Goal: Task Accomplishment & Management: Use online tool/utility

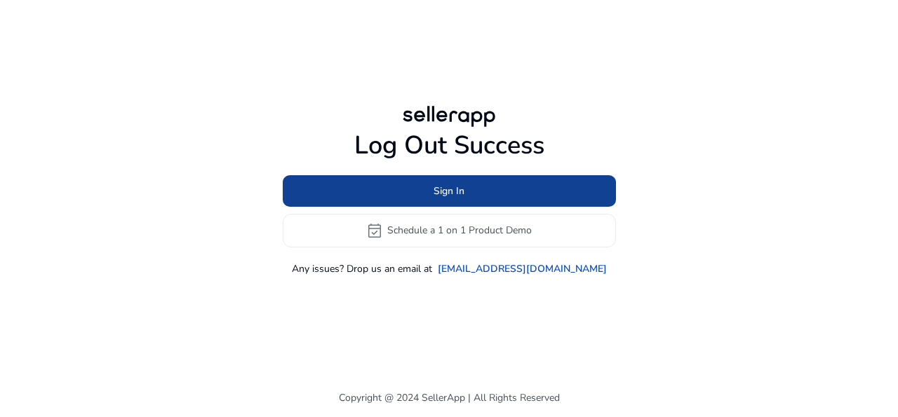
click at [472, 191] on span at bounding box center [449, 191] width 333 height 34
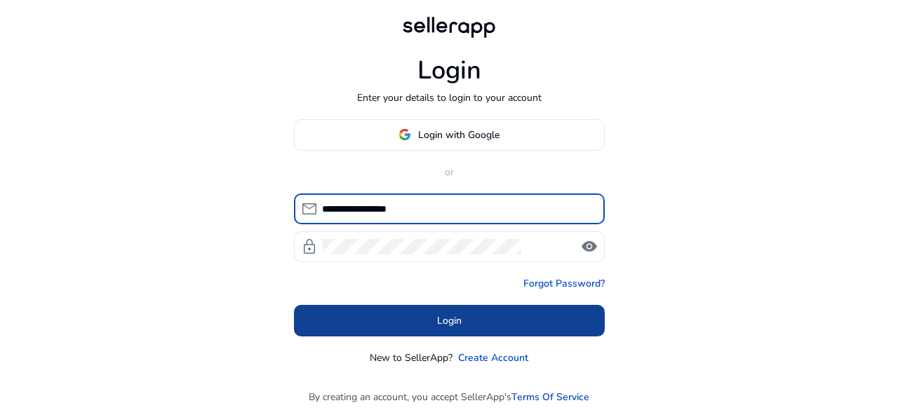
type input "**********"
click at [446, 320] on span "Login" at bounding box center [449, 321] width 25 height 15
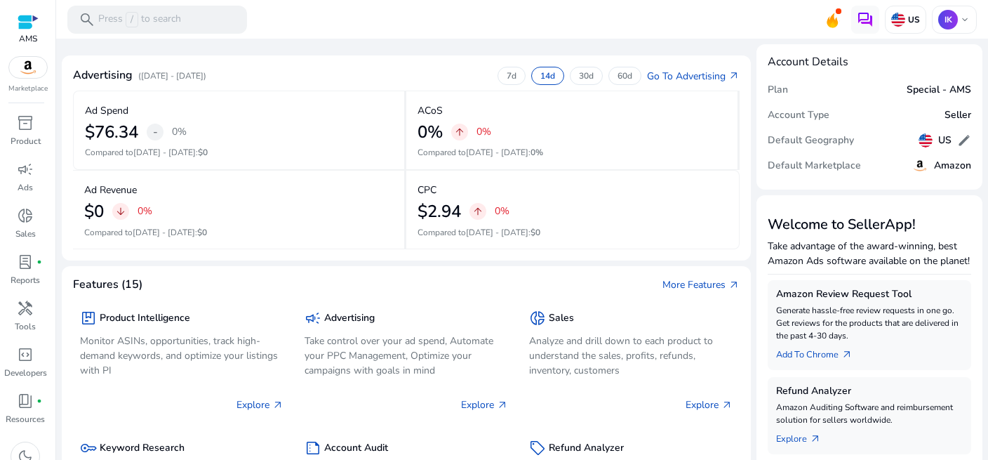
click at [359, 18] on mat-toolbar "search Press / to search US IK keyboard_arrow_down" at bounding box center [522, 19] width 932 height 39
click at [20, 175] on span "campaign" at bounding box center [25, 169] width 17 height 17
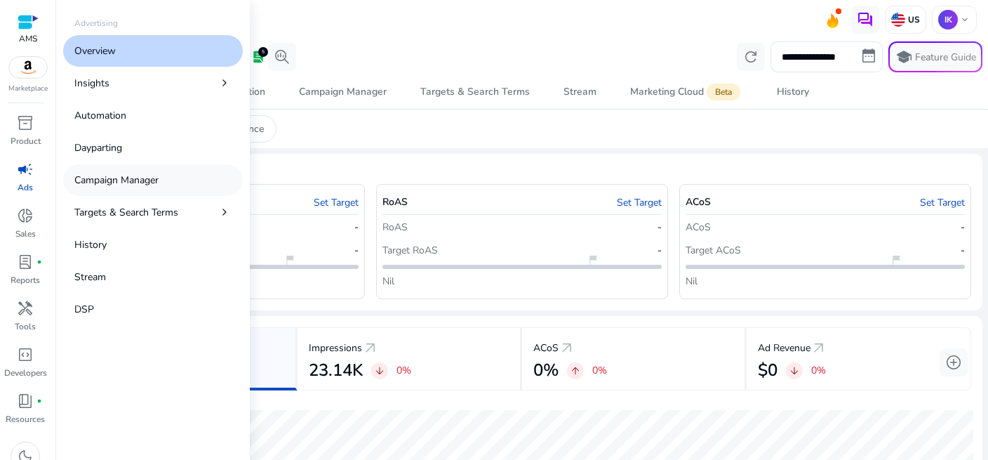
click at [133, 180] on p "Campaign Manager" at bounding box center [116, 180] width 84 height 15
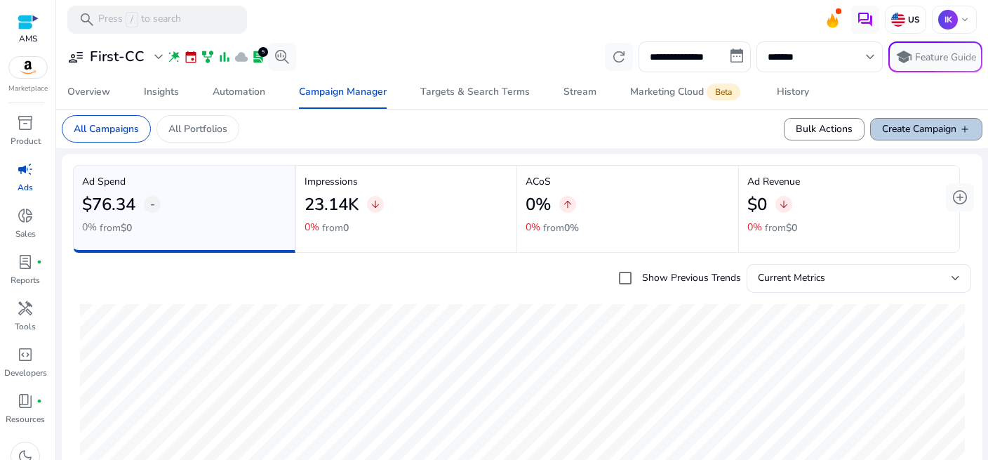
click at [897, 130] on span "Create Campaign add" at bounding box center [926, 128] width 88 height 15
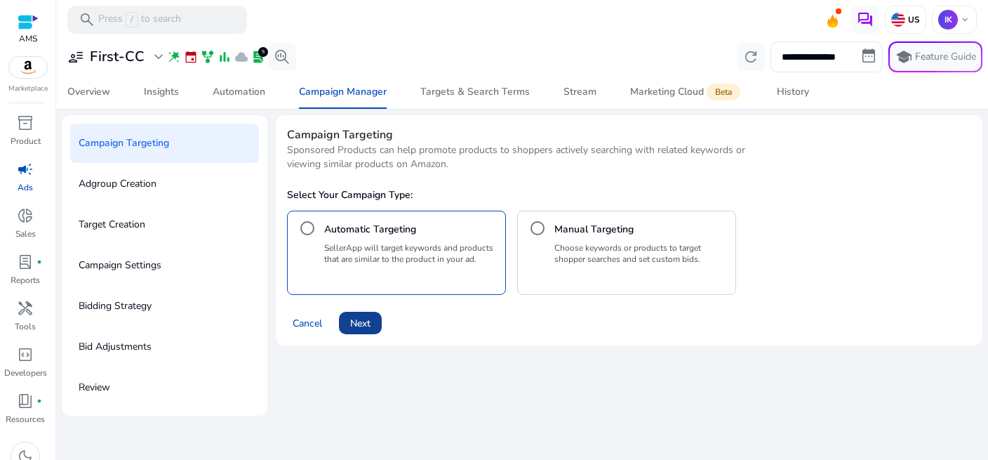
click at [361, 323] on span "Next" at bounding box center [360, 323] width 20 height 15
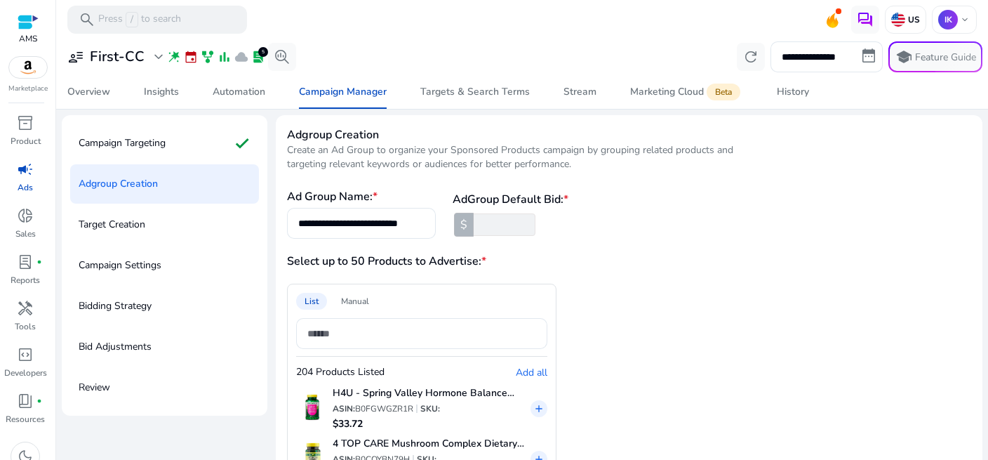
scroll to position [99, 0]
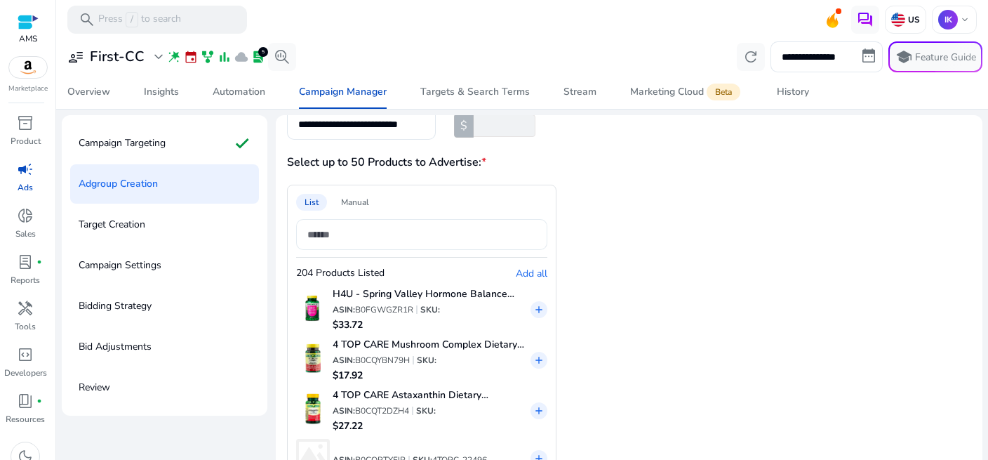
click at [349, 240] on input at bounding box center [421, 234] width 229 height 15
paste input "**********"
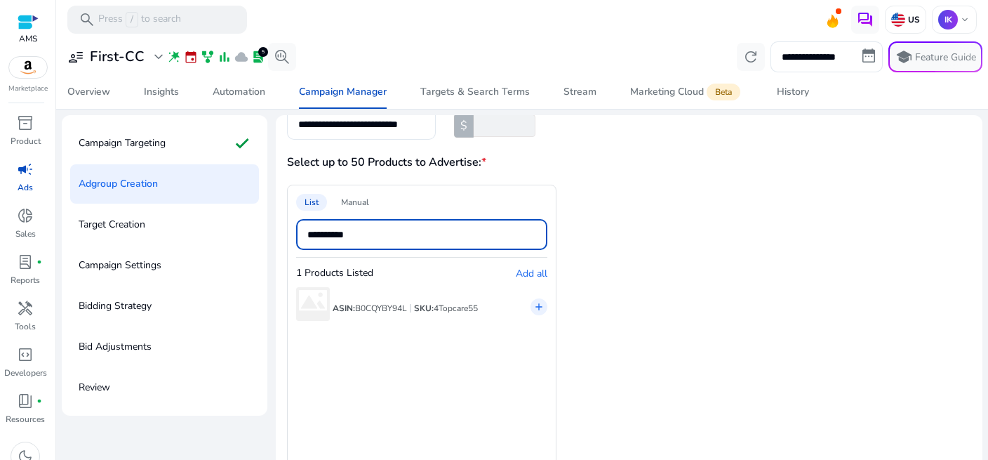
type input "**********"
click at [388, 304] on span "B0CQYBY94L" at bounding box center [381, 307] width 52 height 11
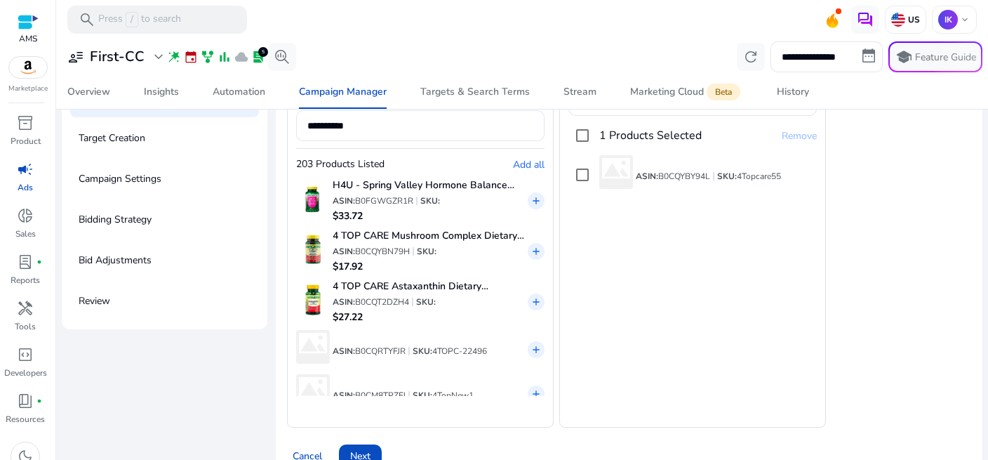
scroll to position [114, 0]
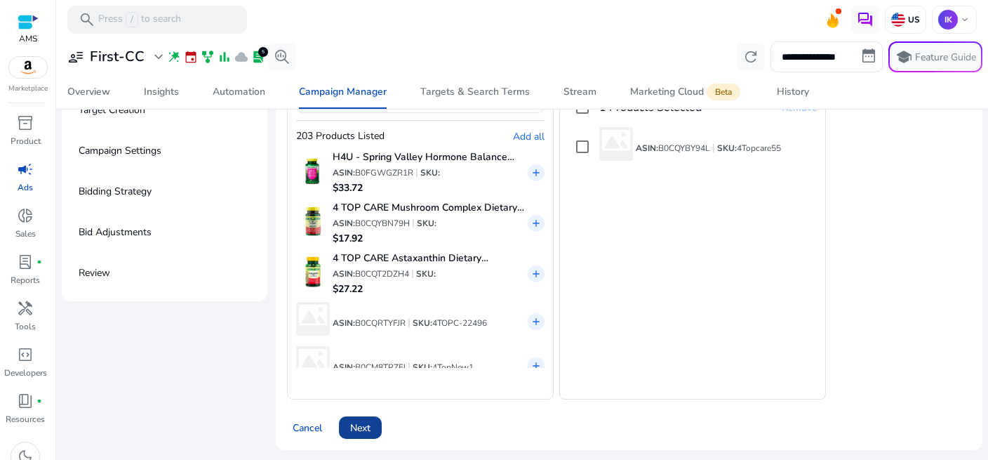
click at [363, 417] on span "Next" at bounding box center [360, 427] width 20 height 15
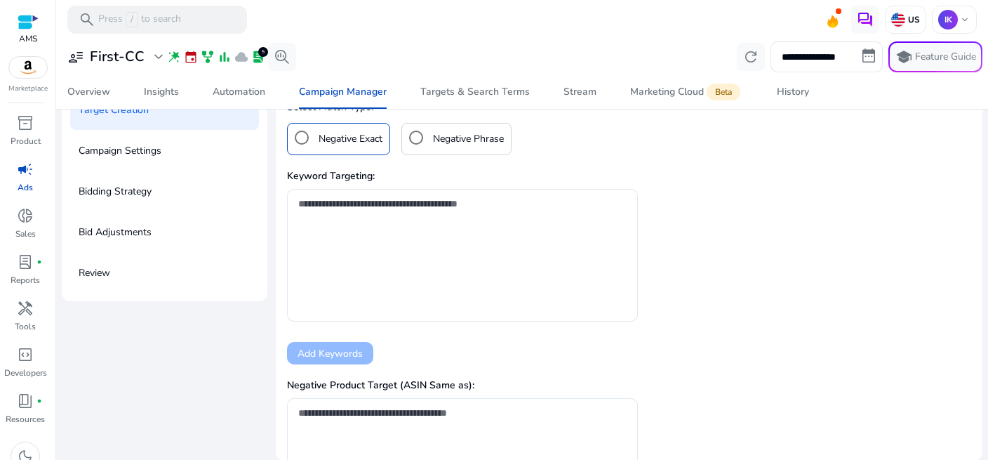
scroll to position [359, 0]
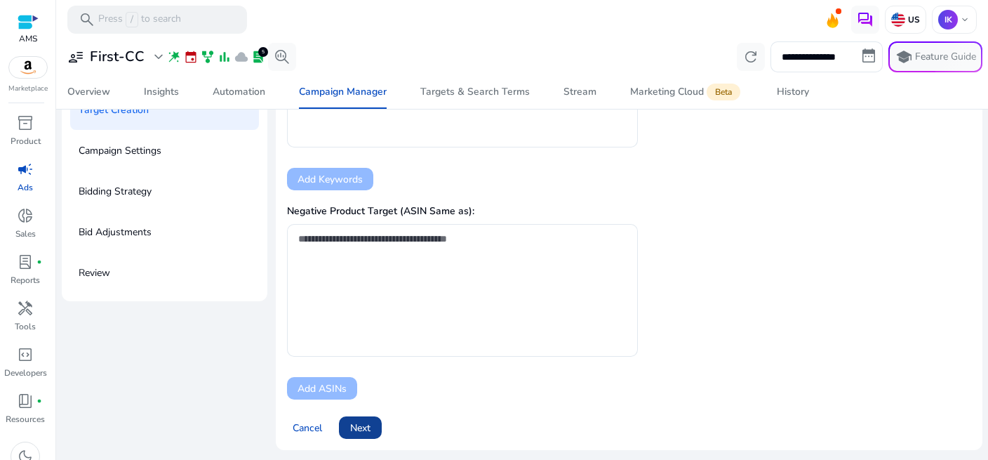
click at [370, 417] on span "Next" at bounding box center [360, 427] width 20 height 15
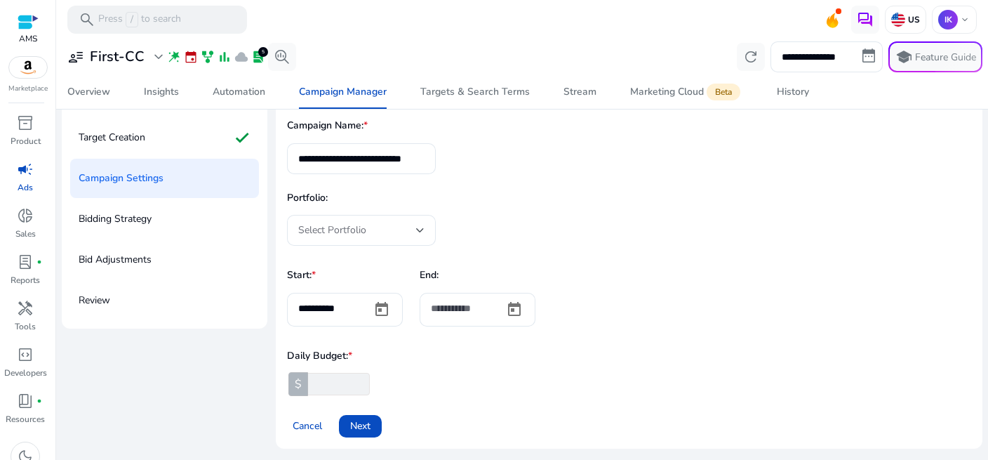
scroll to position [86, 0]
click at [420, 229] on div at bounding box center [420, 231] width 8 height 6
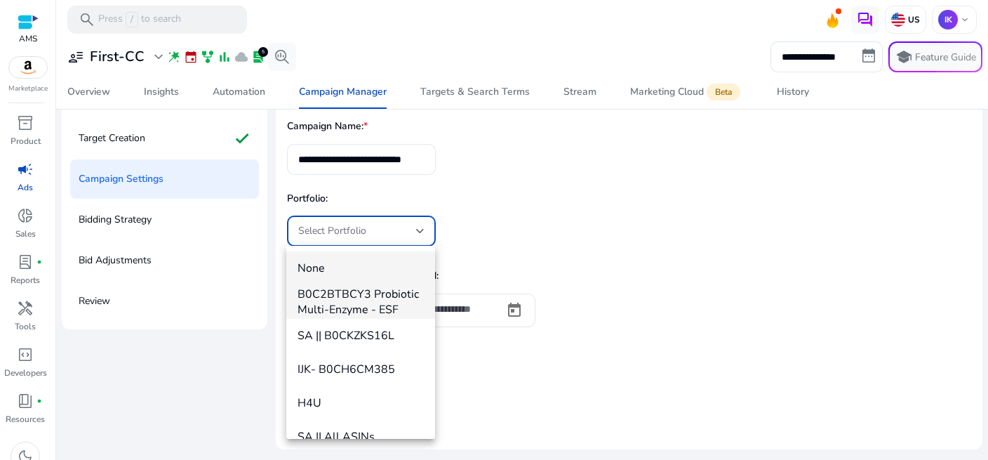
click at [347, 305] on span "B0C2BTBCY3 Probiotic Multi-Enzyme - ESF" at bounding box center [360, 301] width 126 height 31
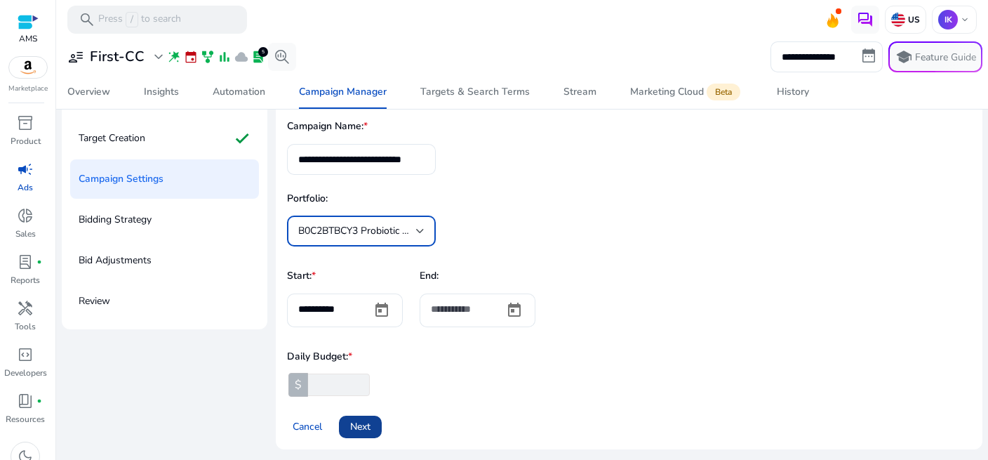
click at [360, 417] on span "Next" at bounding box center [360, 426] width 20 height 15
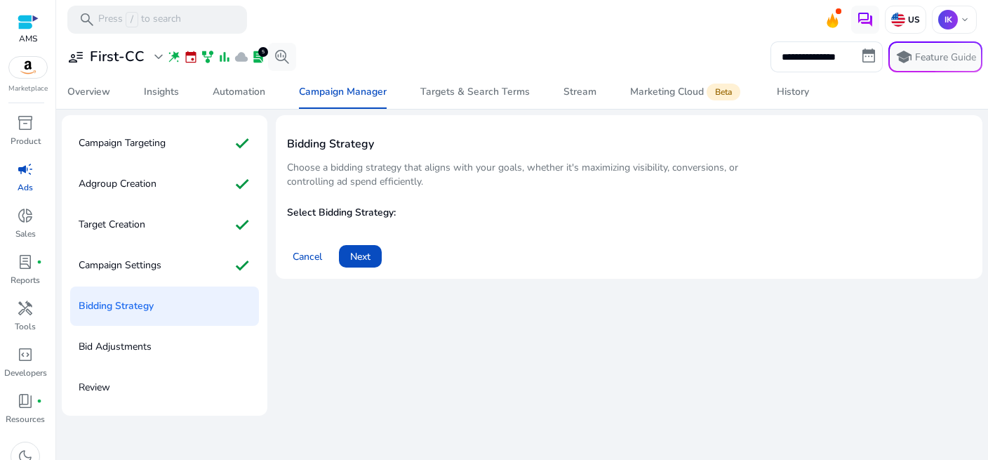
scroll to position [0, 0]
click at [360, 257] on span "Next" at bounding box center [360, 256] width 20 height 15
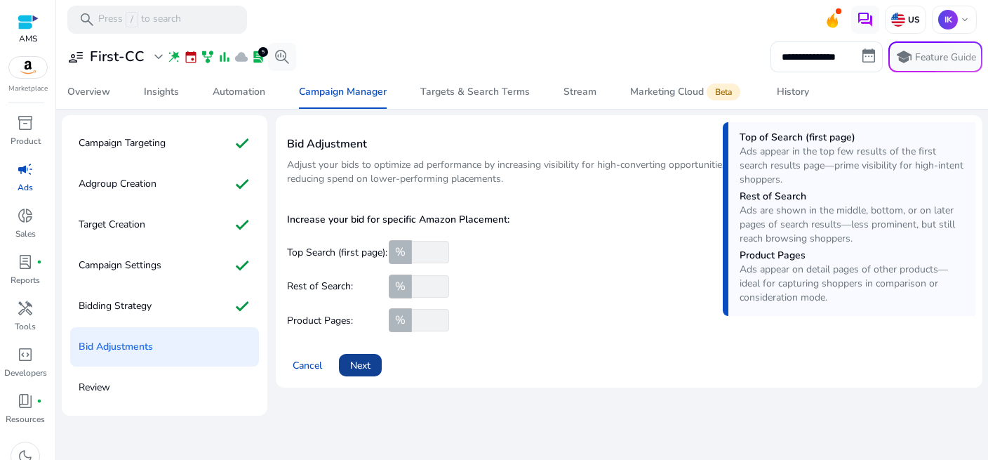
click at [363, 362] on span "Next" at bounding box center [360, 365] width 20 height 15
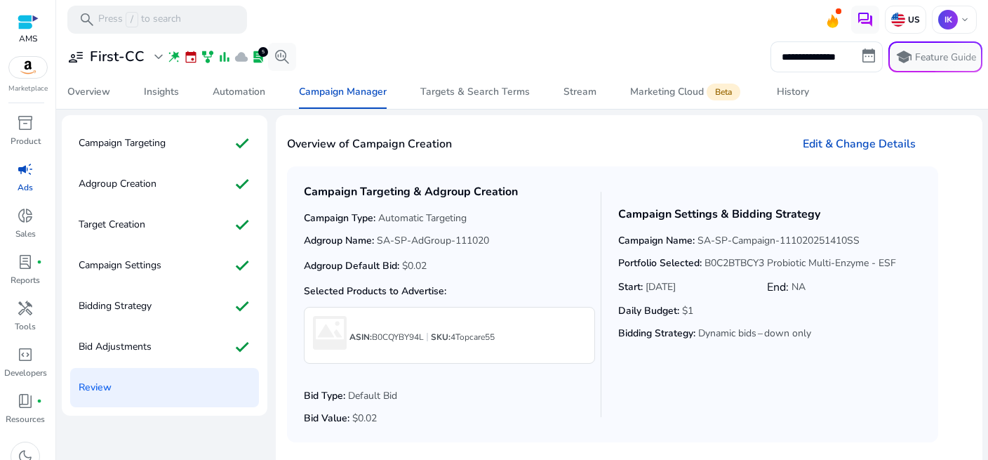
scroll to position [46, 0]
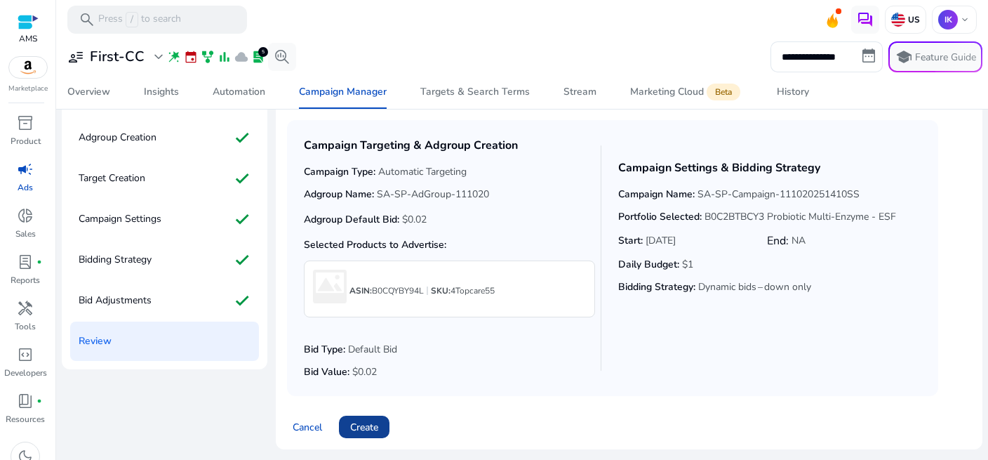
click at [364, 417] on span "Create" at bounding box center [364, 427] width 28 height 15
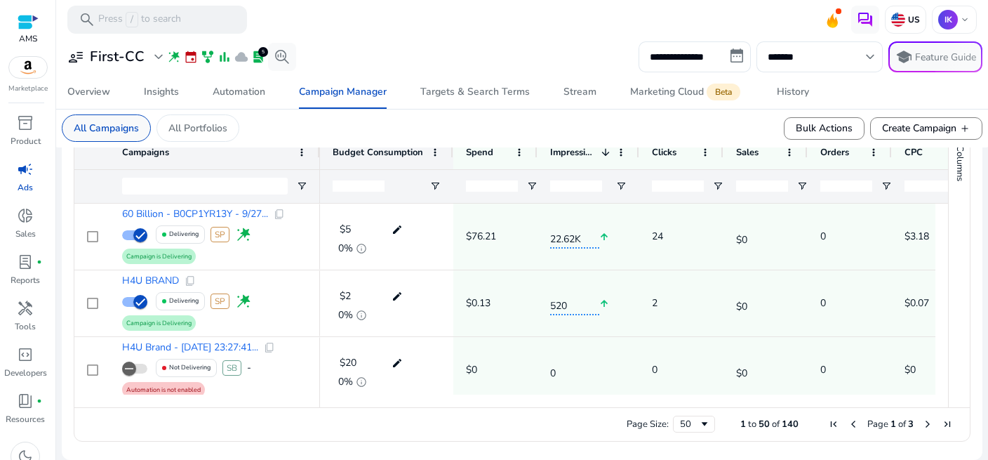
click at [111, 128] on p "All Campaigns" at bounding box center [106, 128] width 65 height 15
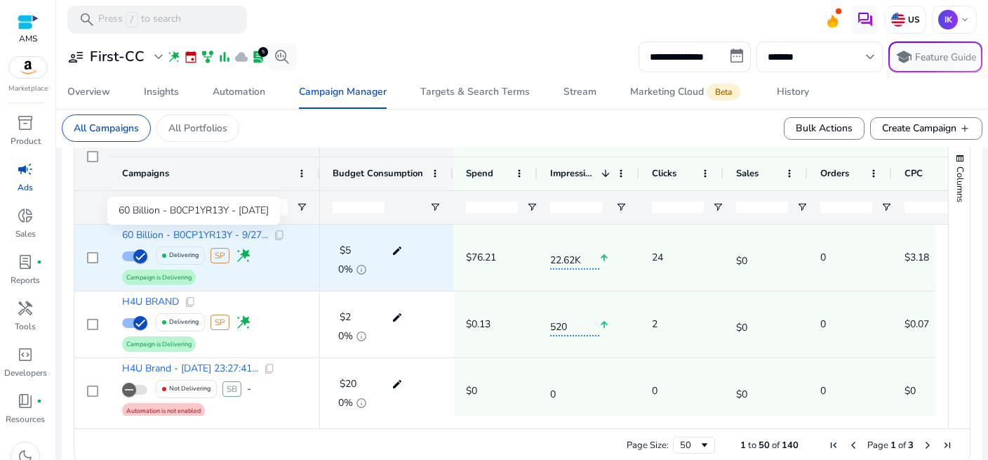
click at [175, 231] on span "60 Billion - B0CP1YR13Y - 9/27..." at bounding box center [195, 235] width 146 height 10
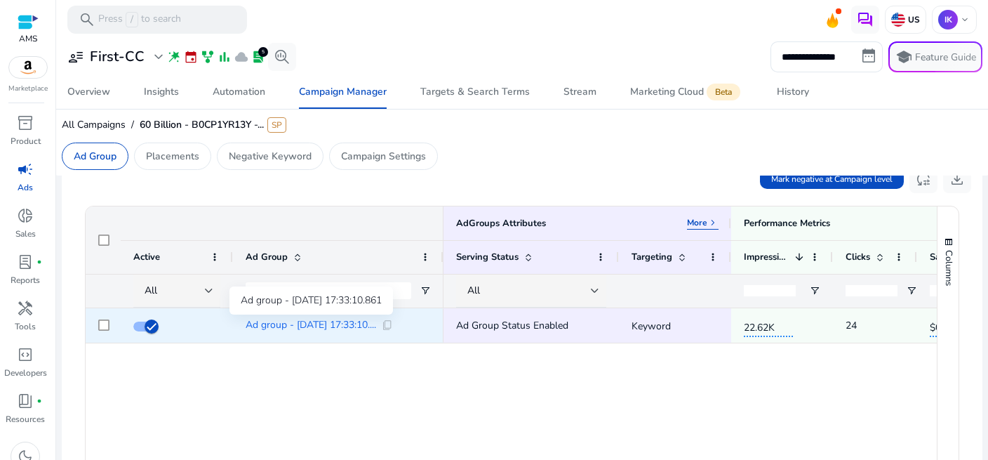
click at [293, 326] on span "Ad group - [DATE] 17:33:10...." at bounding box center [311, 325] width 130 height 10
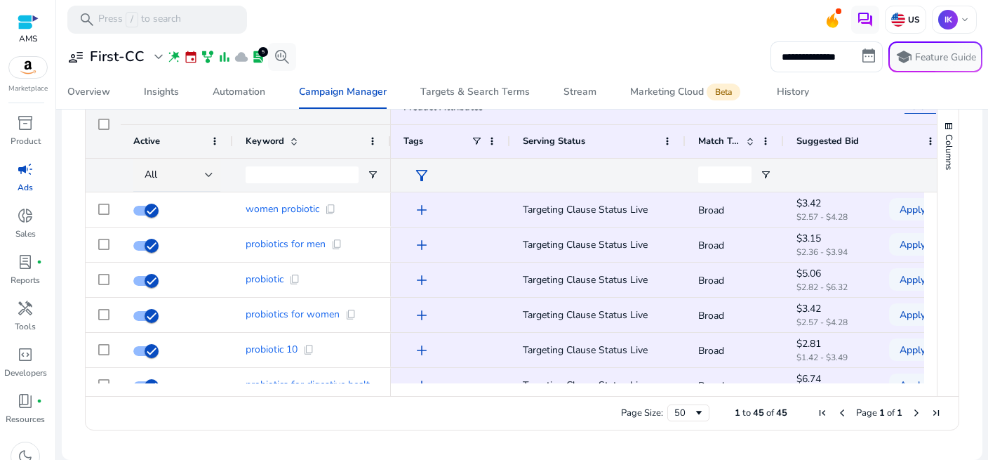
scroll to position [0, 152]
click at [190, 53] on span "event" at bounding box center [191, 57] width 14 height 14
click at [192, 55] on span "event" at bounding box center [191, 57] width 14 height 14
click at [258, 54] on div "5" at bounding box center [263, 52] width 10 height 10
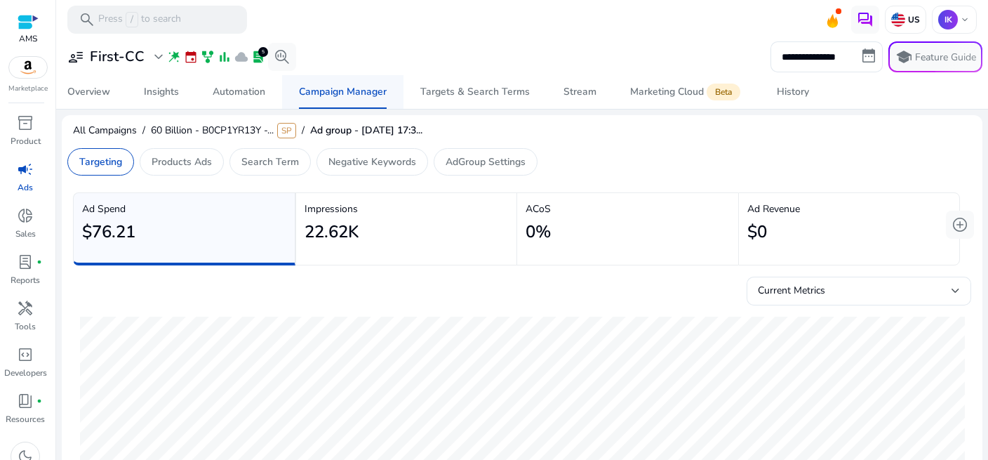
click at [339, 93] on div "Campaign Manager" at bounding box center [343, 92] width 88 height 10
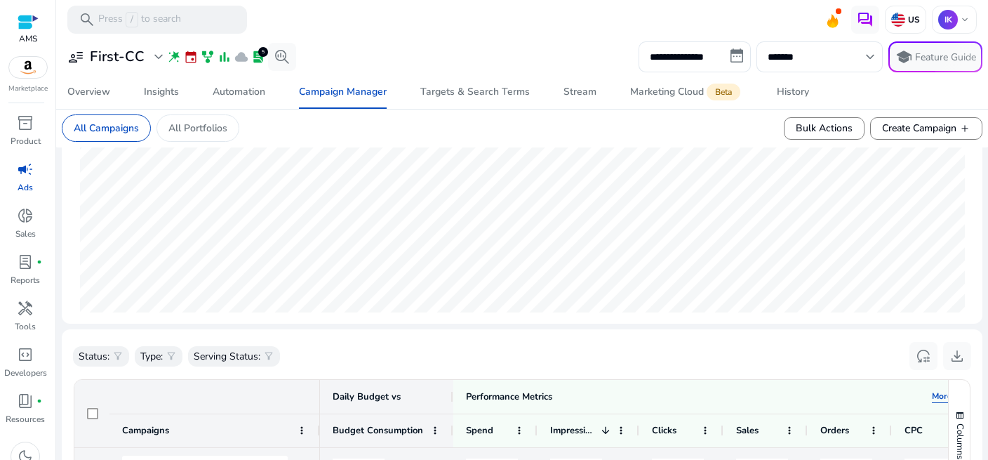
scroll to position [422, 0]
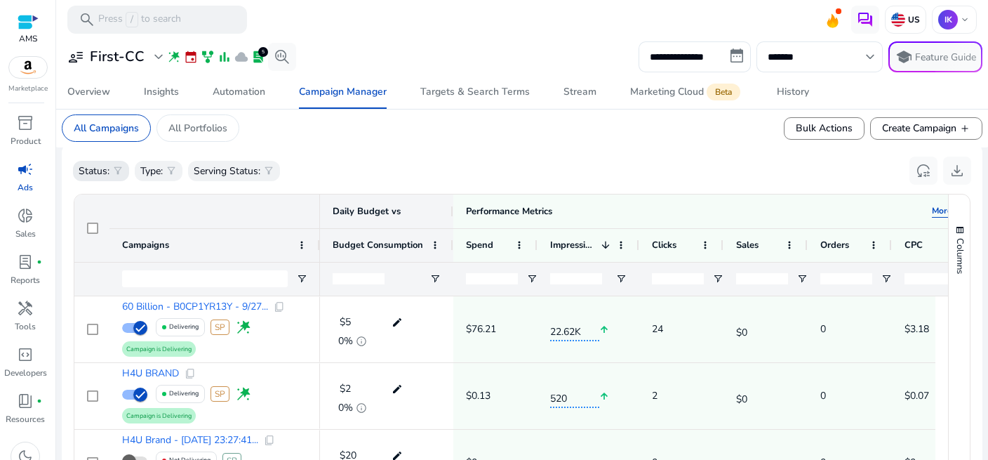
click at [101, 168] on p "Status:" at bounding box center [94, 170] width 31 height 15
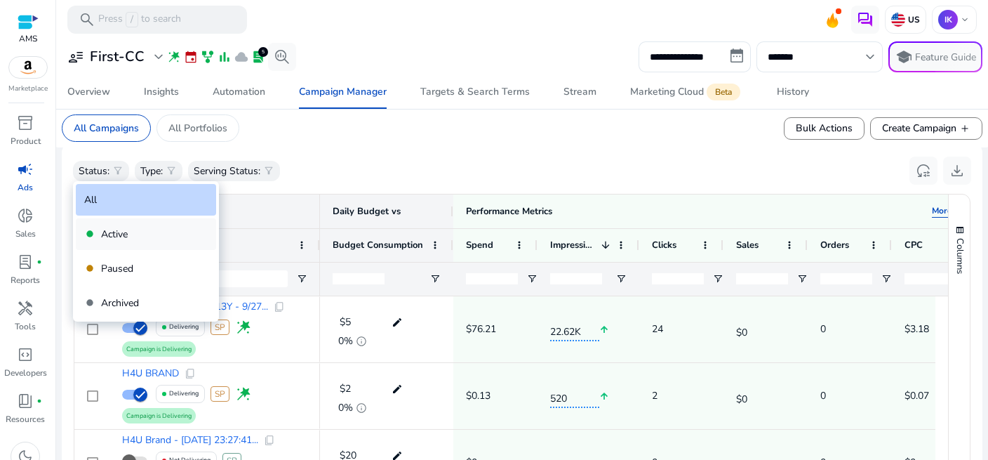
click at [113, 234] on p "Active" at bounding box center [114, 234] width 27 height 15
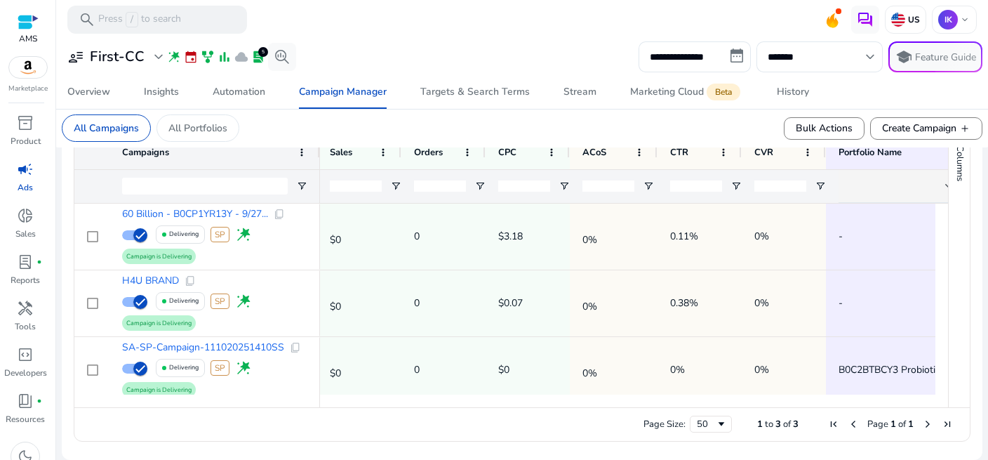
scroll to position [0, 457]
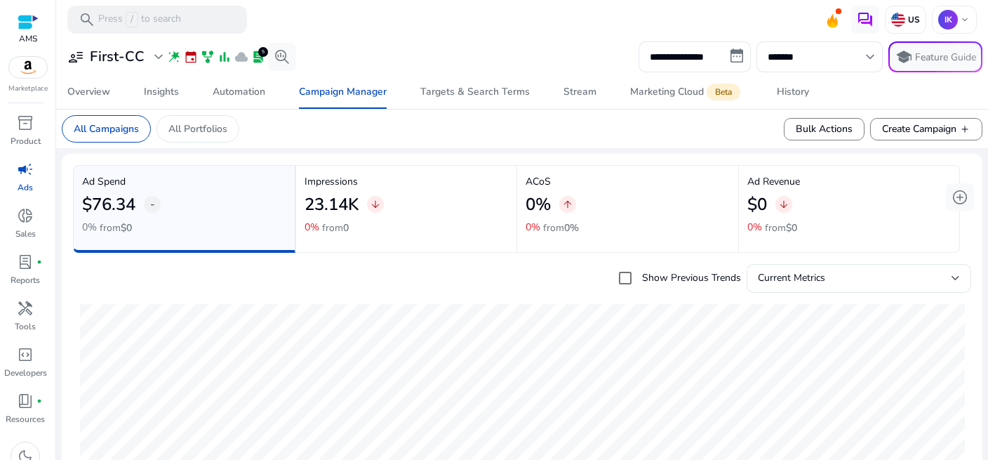
scroll to position [0, 457]
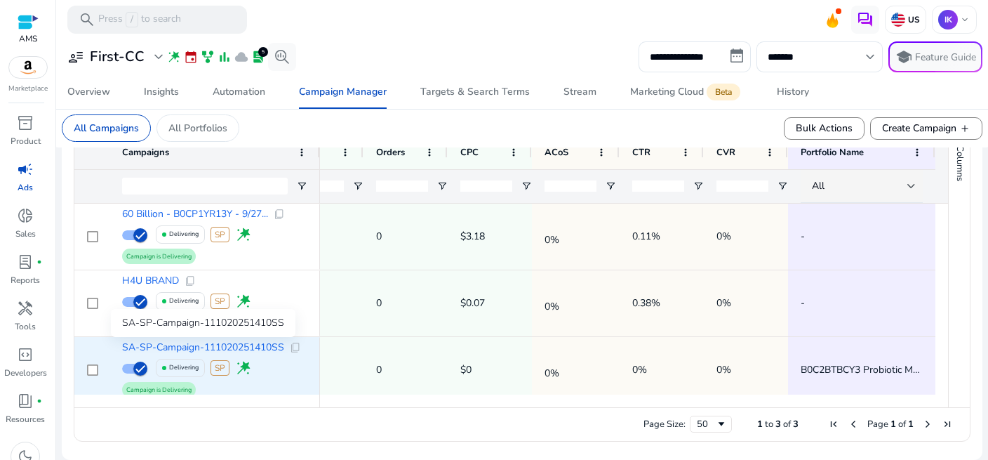
click at [267, 344] on span "SA-SP-Campaign-111020251410SS" at bounding box center [203, 347] width 162 height 10
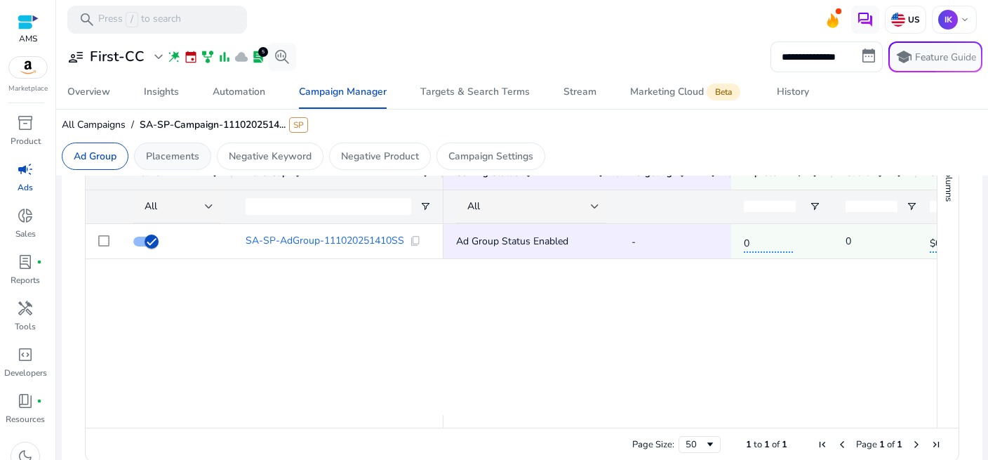
click at [173, 155] on p "Placements" at bounding box center [172, 156] width 53 height 15
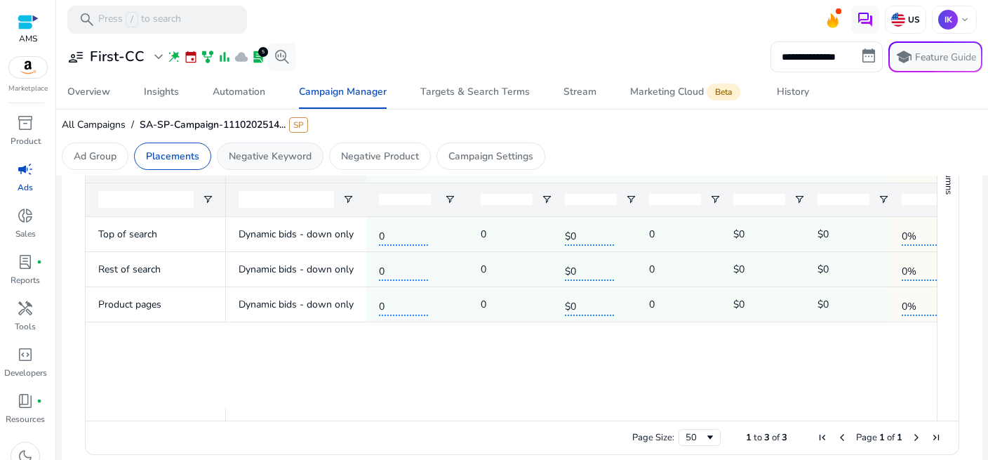
click at [279, 155] on p "Negative Keyword" at bounding box center [270, 156] width 83 height 15
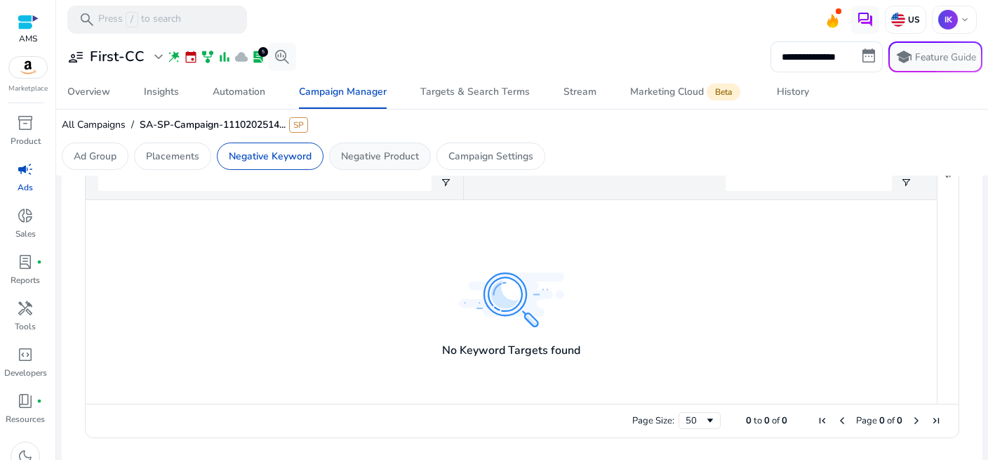
click at [385, 154] on p "Negative Product" at bounding box center [380, 156] width 78 height 15
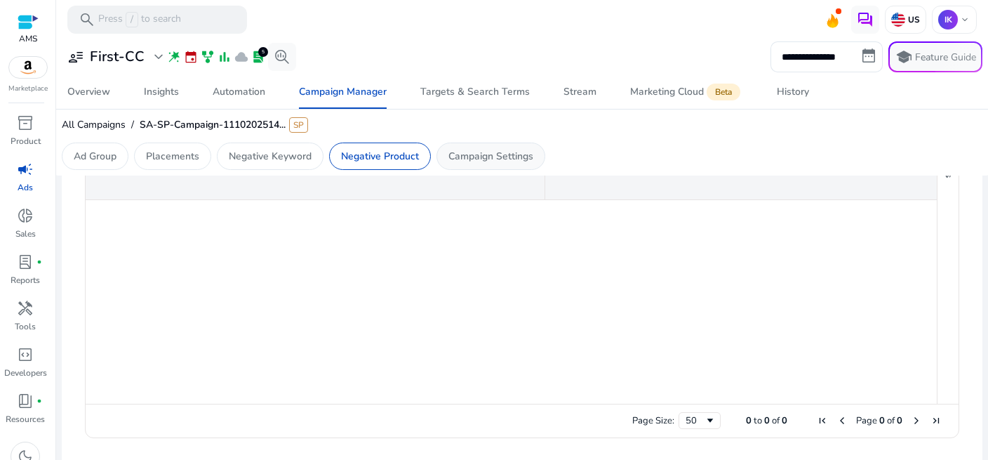
click at [484, 156] on p "Campaign Settings" at bounding box center [490, 156] width 85 height 15
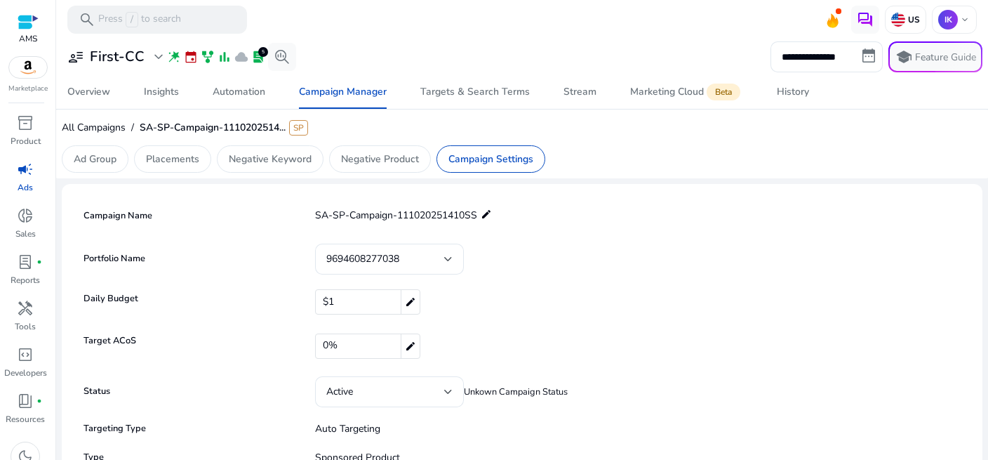
click at [485, 215] on mat-icon "edit" at bounding box center [486, 214] width 11 height 17
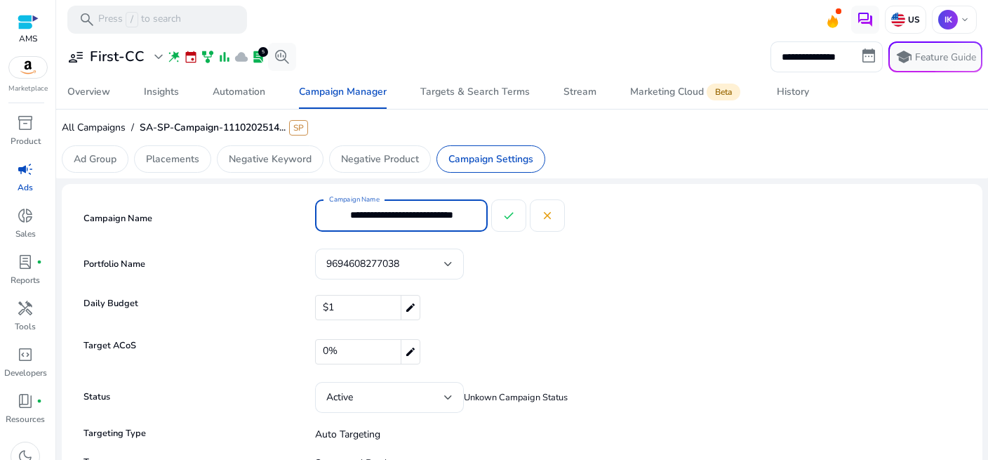
drag, startPoint x: 423, startPoint y: 217, endPoint x: 339, endPoint y: 218, distance: 84.2
click at [350, 218] on input "**********" at bounding box center [413, 214] width 126 height 15
paste input "text"
drag, startPoint x: 420, startPoint y: 215, endPoint x: 479, endPoint y: 213, distance: 59.7
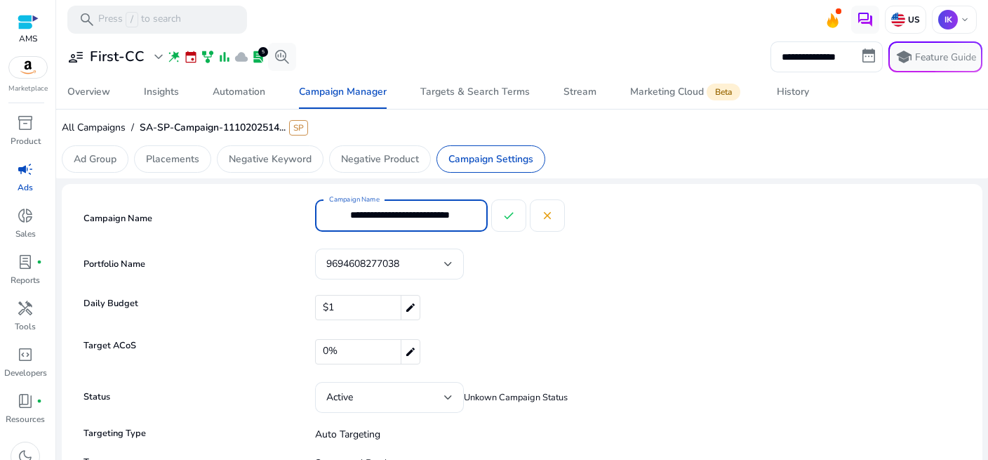
click at [476, 213] on input "**********" at bounding box center [413, 214] width 126 height 15
paste input "text"
click at [410, 216] on input "**********" at bounding box center [413, 214] width 126 height 15
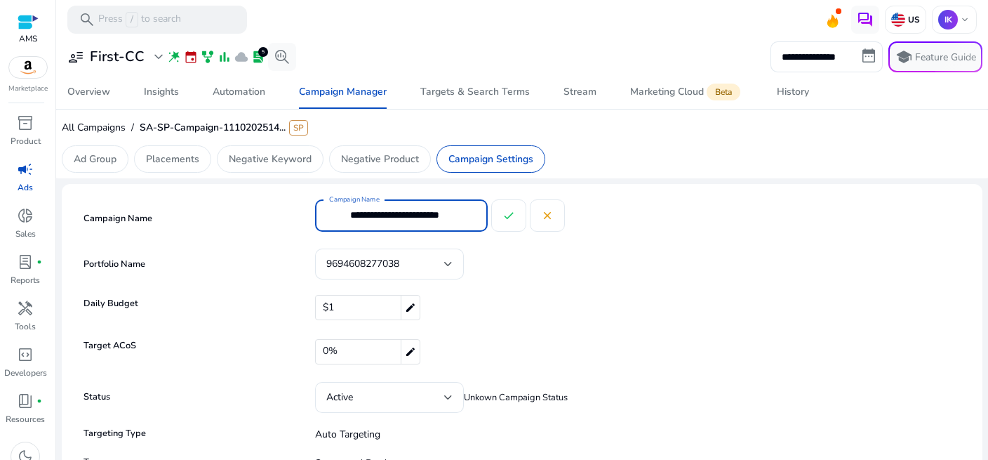
click at [410, 215] on input "**********" at bounding box center [413, 214] width 126 height 15
type input "**********"
click at [504, 216] on mat-icon "check" at bounding box center [508, 215] width 13 height 13
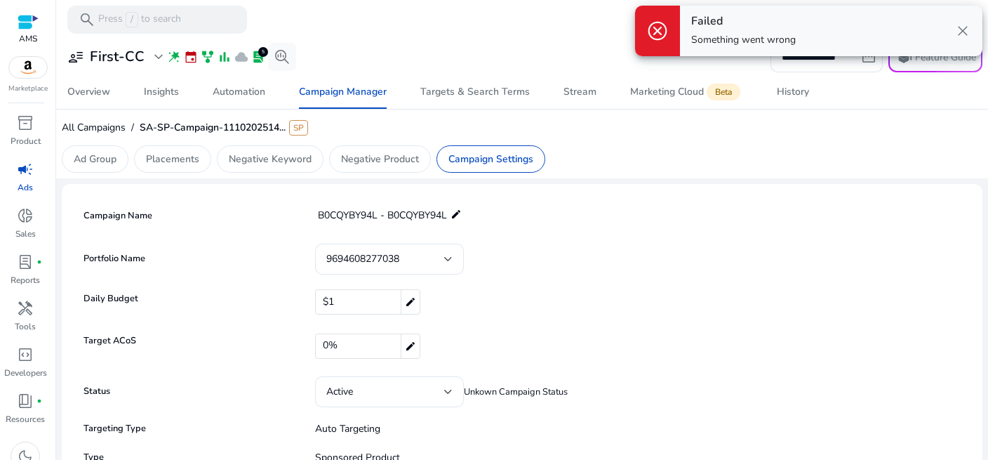
click at [813, 251] on div "Portfolio Name 9694608277038" at bounding box center [522, 258] width 884 height 31
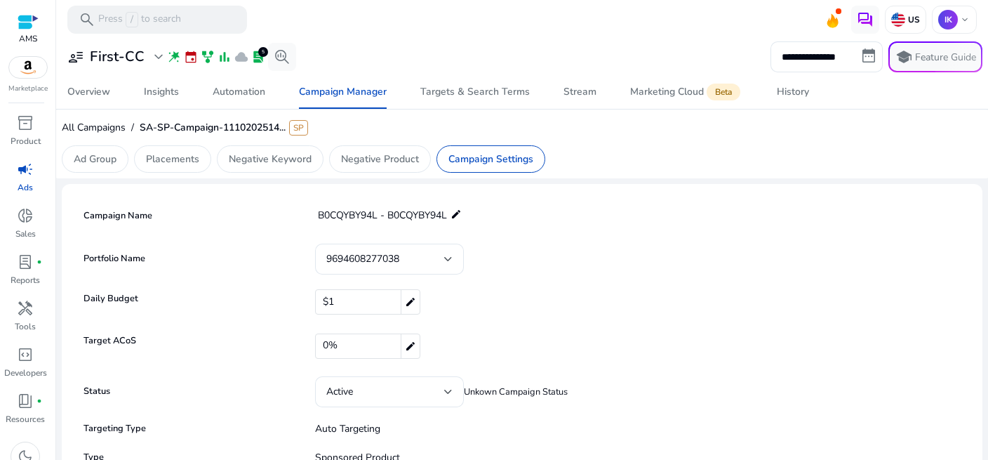
click at [455, 214] on mat-icon "edit" at bounding box center [455, 214] width 11 height 17
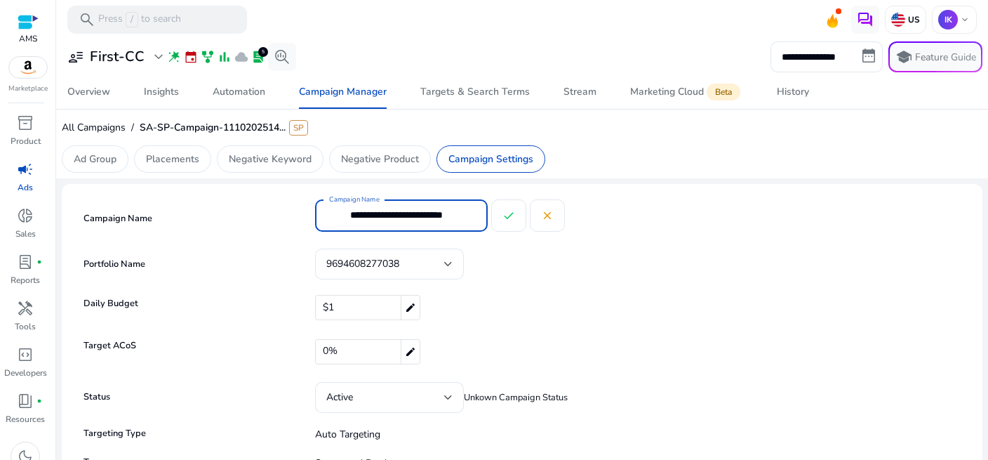
drag, startPoint x: 412, startPoint y: 215, endPoint x: 350, endPoint y: 210, distance: 62.0
click at [350, 210] on input "**********" at bounding box center [413, 214] width 126 height 15
paste input "text"
paste input "**********"
type input "**********"
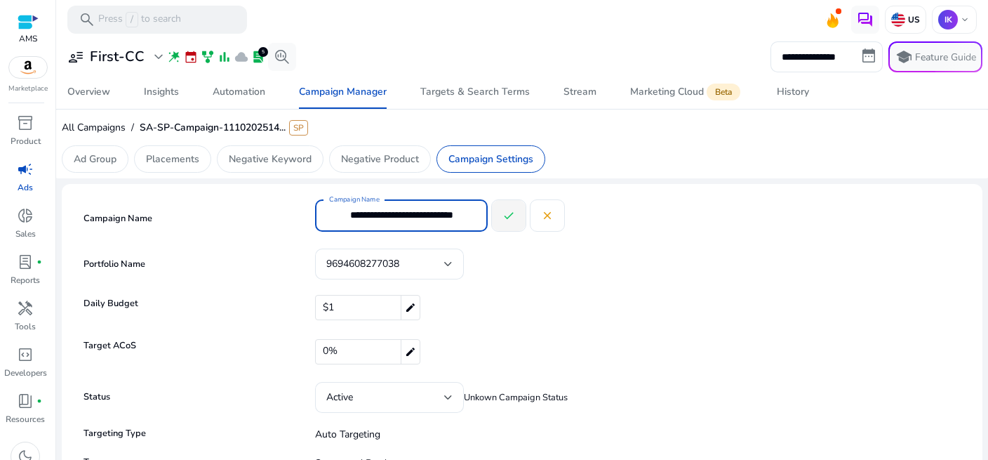
click at [502, 214] on mat-icon "check" at bounding box center [508, 215] width 13 height 13
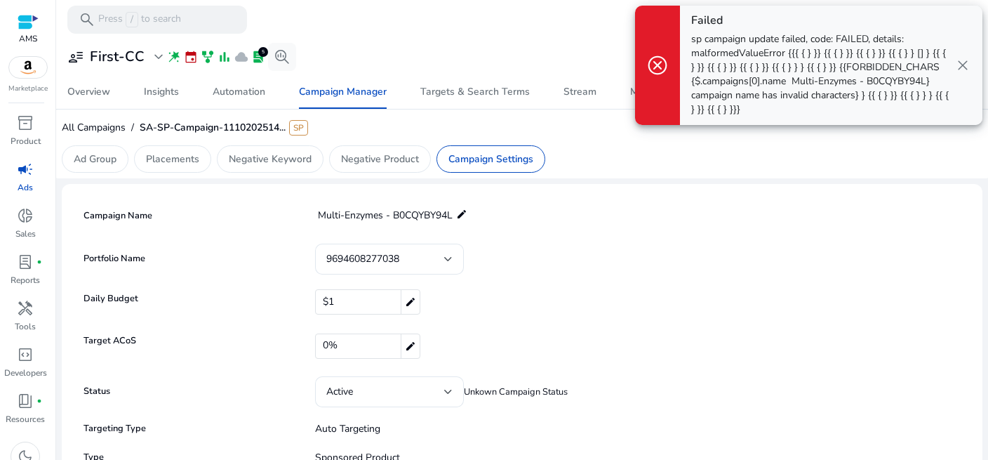
click at [682, 208] on div "Campaign Name ‎ Multi-Enzymes - B0CQYBY94L edit" at bounding box center [522, 215] width 884 height 27
click at [964, 62] on button "school Feature Guide" at bounding box center [935, 56] width 94 height 31
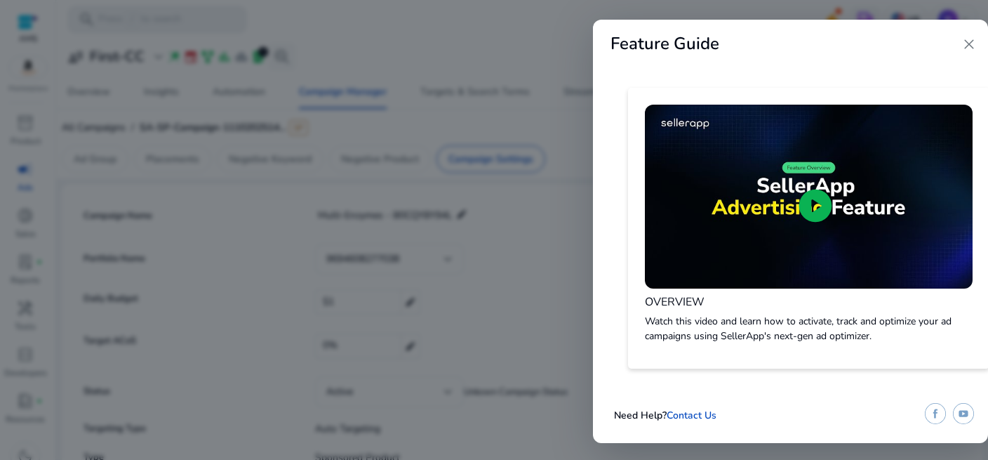
click at [967, 41] on span "close" at bounding box center [968, 44] width 17 height 17
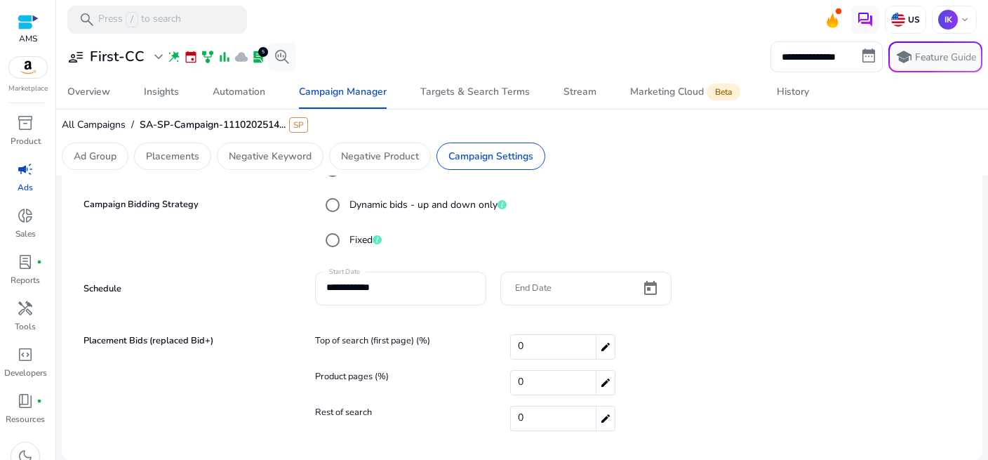
scroll to position [0, 0]
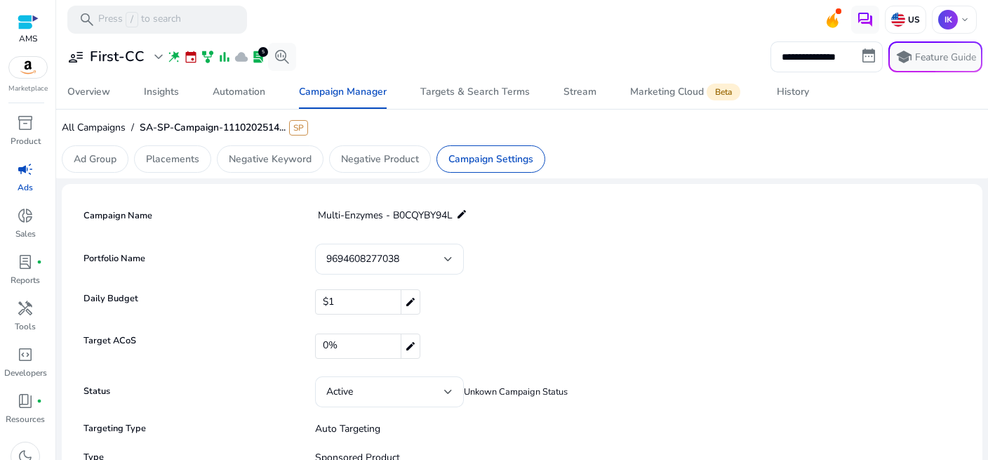
drag, startPoint x: 448, startPoint y: 216, endPoint x: 311, endPoint y: 215, distance: 137.5
click at [311, 215] on app-editable-input-field "‎ Multi-Enzymes - B0CQYBY94L edit" at bounding box center [384, 215] width 166 height 27
copy span "Multi-Enzymes - B0CQYBY94L"
click at [336, 95] on div "Campaign Manager" at bounding box center [343, 92] width 88 height 10
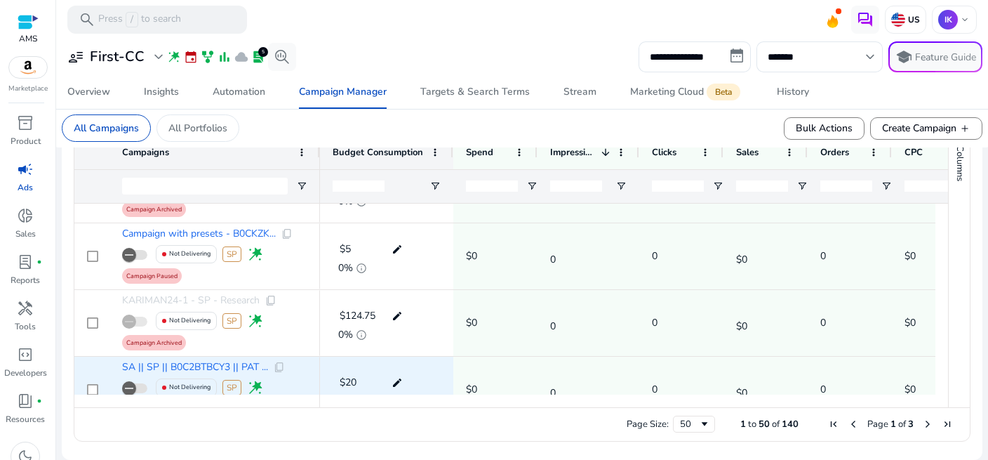
scroll to position [988, 0]
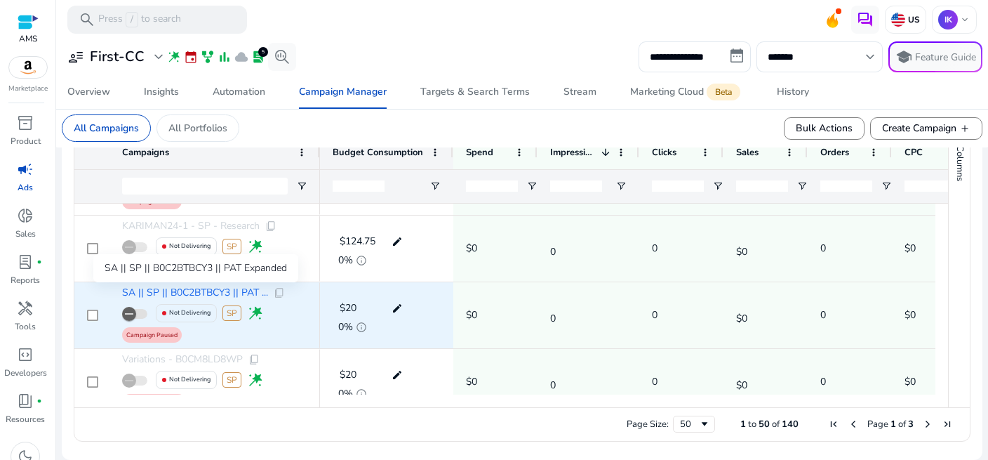
click at [187, 293] on span "SA || SP || B0C2BTBCY3 || PAT ..." at bounding box center [195, 293] width 146 height 10
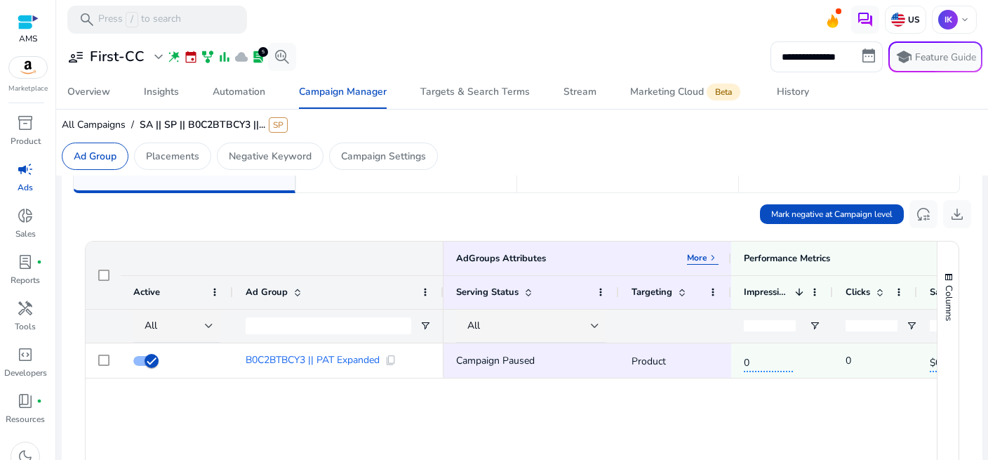
scroll to position [40, 0]
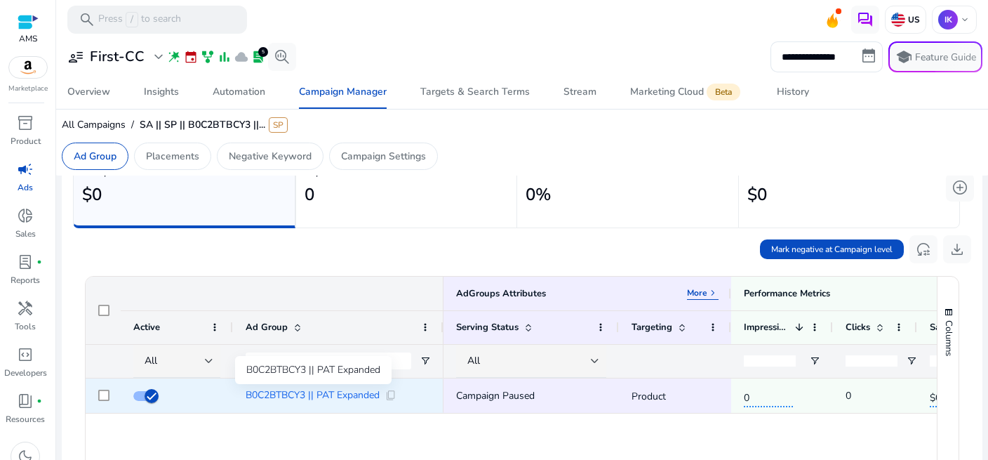
click at [293, 394] on span "B0C2BTBCY3 || PAT Expanded" at bounding box center [313, 395] width 134 height 10
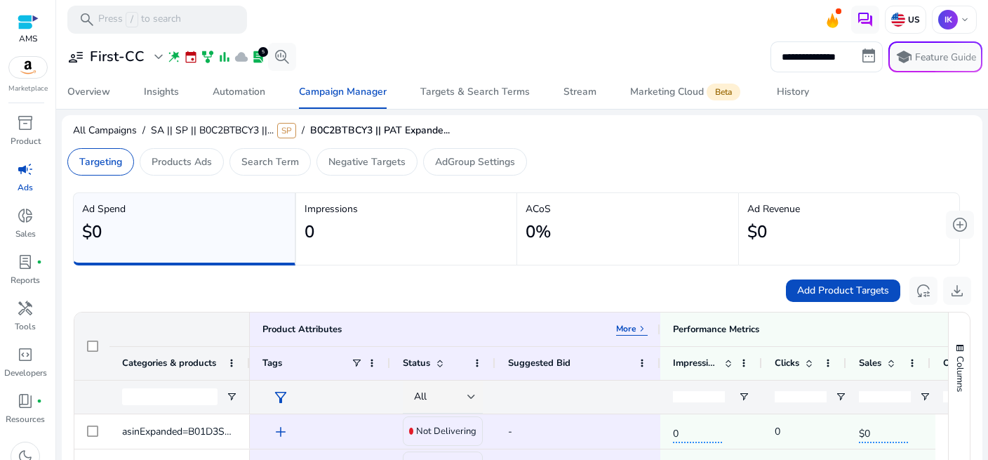
scroll to position [210, 0]
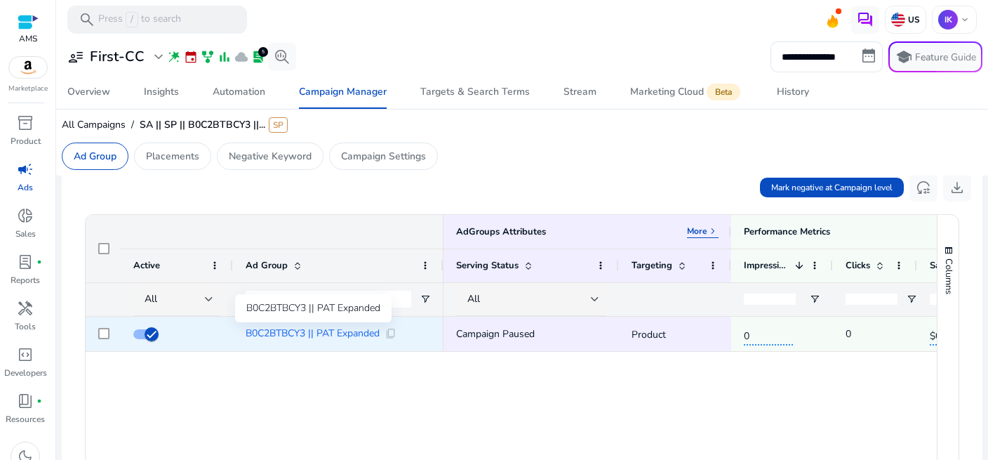
click at [321, 329] on span "B0C2BTBCY3 || PAT Expanded" at bounding box center [313, 333] width 134 height 10
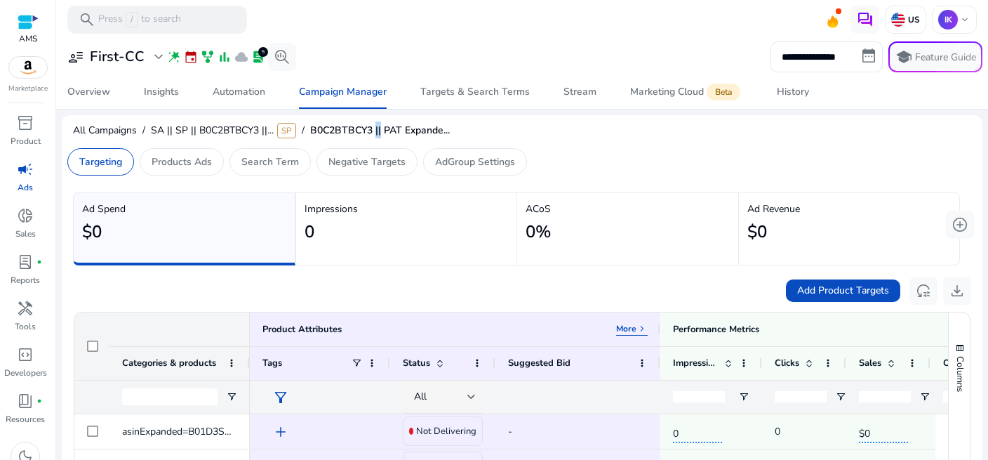
click at [375, 132] on span "B0C2BTBCY3 || PAT Expande..." at bounding box center [380, 129] width 140 height 13
copy span "||"
click at [348, 90] on div "Campaign Manager" at bounding box center [343, 92] width 88 height 10
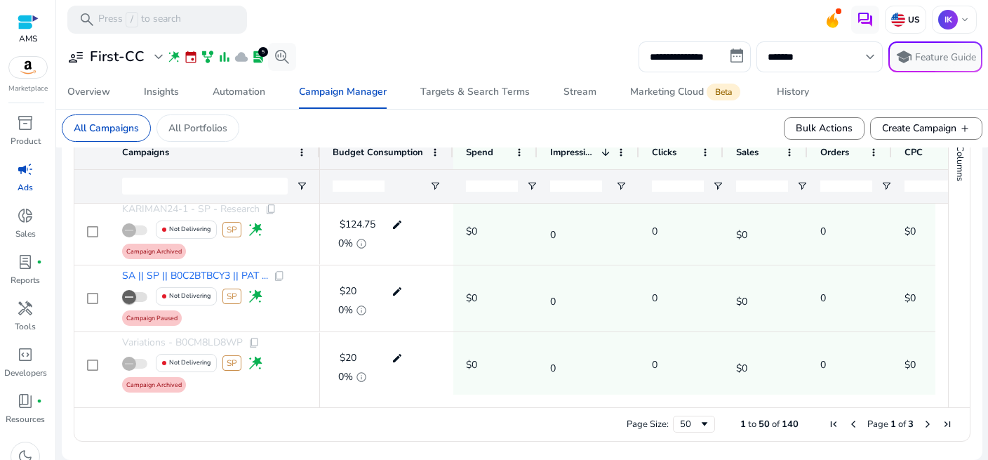
scroll to position [1080, 0]
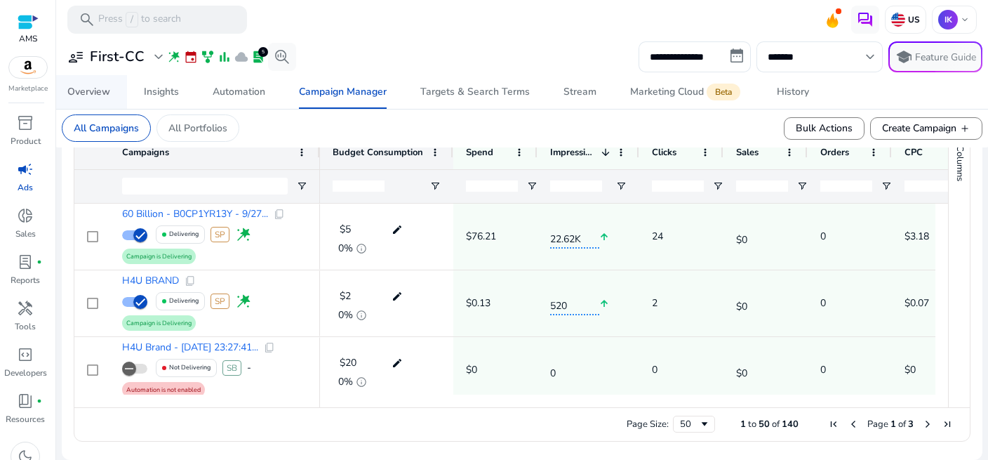
click at [88, 92] on div "Overview" at bounding box center [88, 92] width 43 height 10
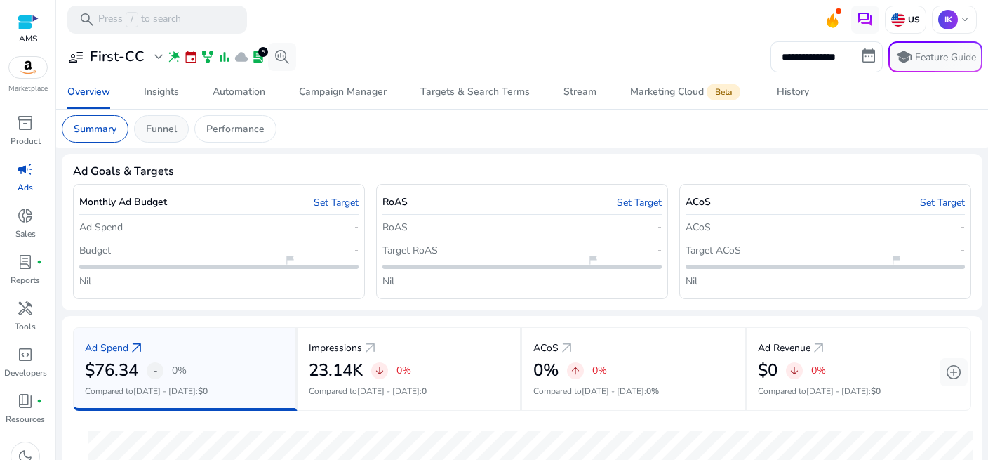
click at [162, 131] on p "Funnel" at bounding box center [161, 128] width 31 height 15
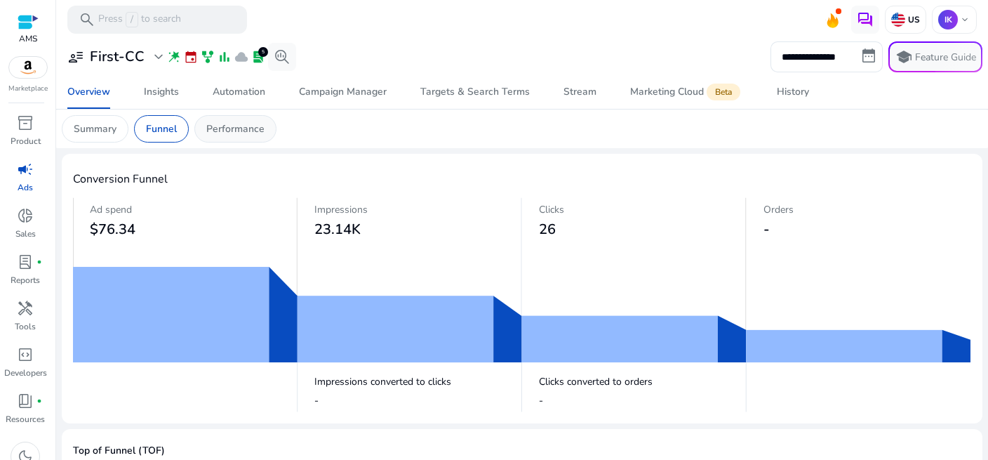
click at [225, 131] on p "Performance" at bounding box center [235, 128] width 58 height 15
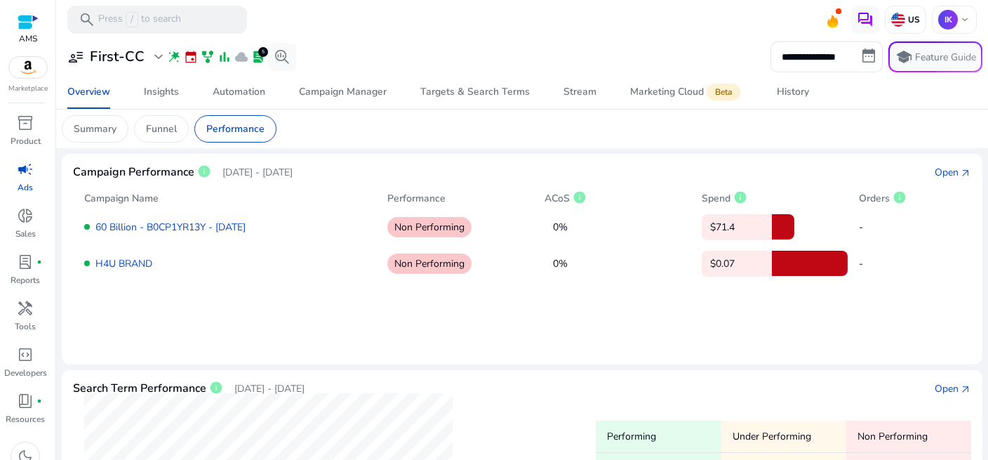
drag, startPoint x: 462, startPoint y: 226, endPoint x: 387, endPoint y: 227, distance: 74.4
click at [387, 227] on p "Non Performing" at bounding box center [429, 227] width 84 height 20
click at [389, 337] on mat-card "Campaign Performance info Sep 9, 2025 - Oct 9, 2025 Open arrow_outward Campaign…" at bounding box center [522, 259] width 920 height 210
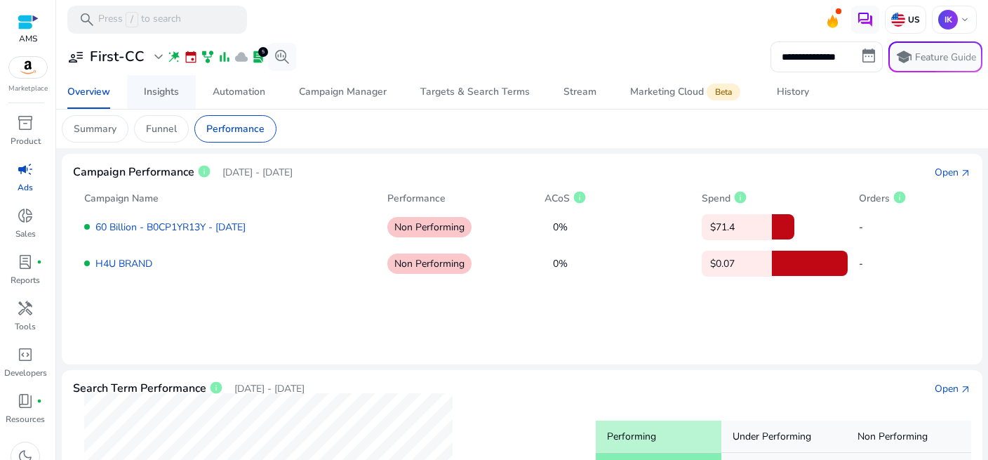
click at [154, 90] on div "Insights" at bounding box center [161, 92] width 35 height 10
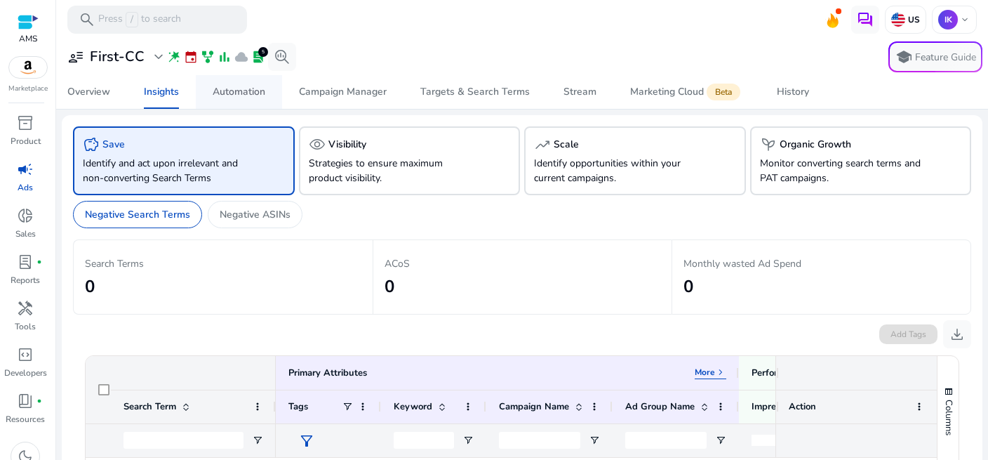
click at [229, 93] on div "Automation" at bounding box center [239, 92] width 53 height 10
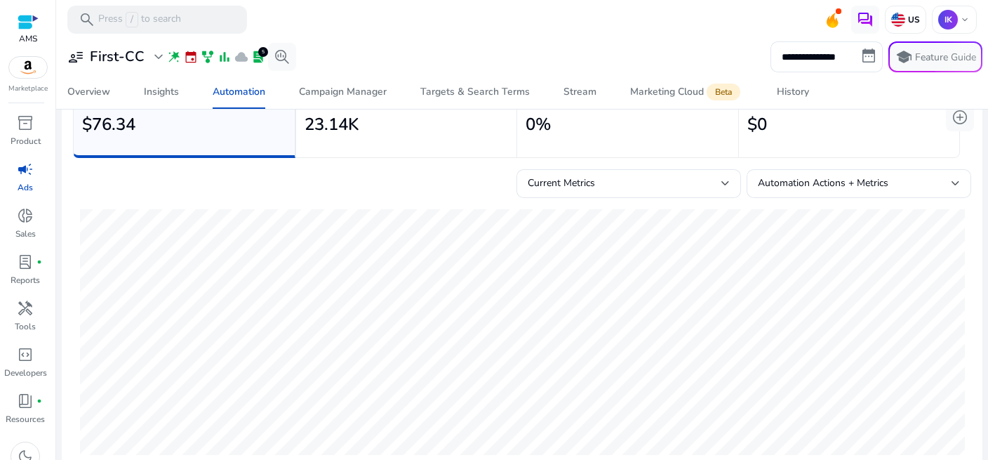
scroll to position [98, 0]
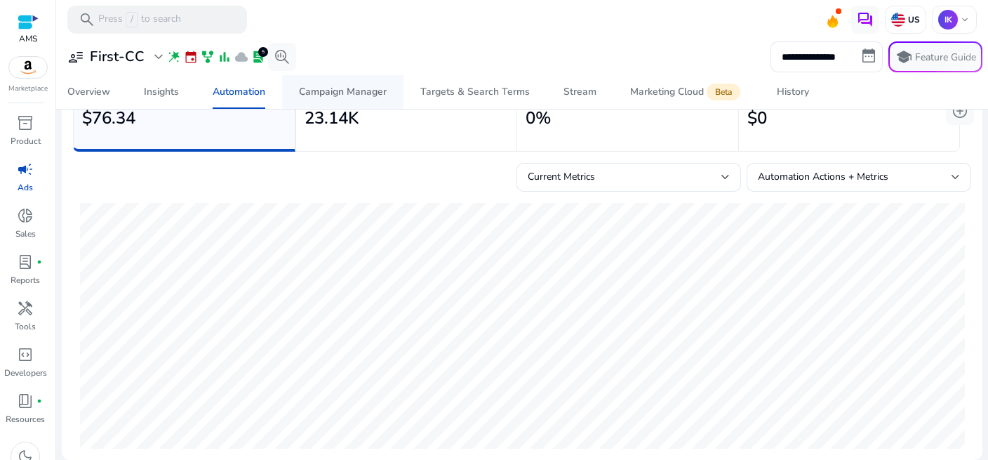
click at [333, 93] on div "Campaign Manager" at bounding box center [343, 92] width 88 height 10
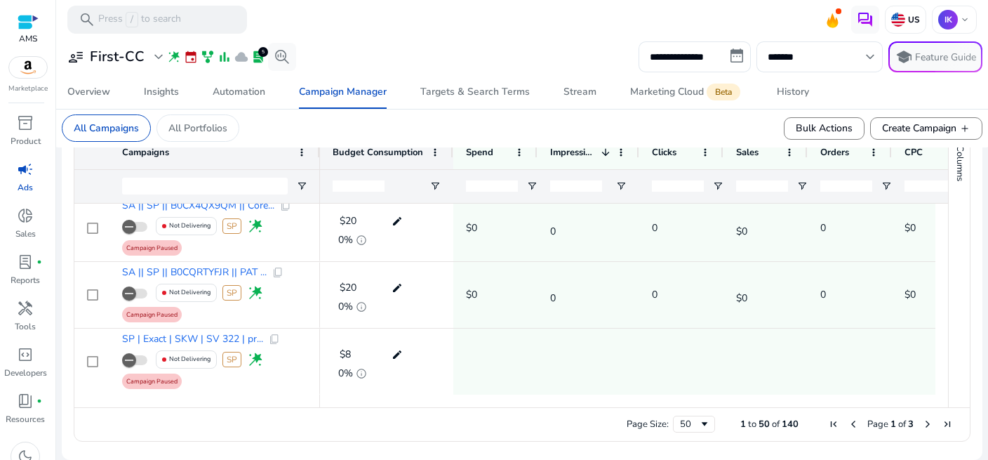
scroll to position [3141, 0]
click at [728, 55] on input "**********" at bounding box center [694, 56] width 112 height 31
select select "*"
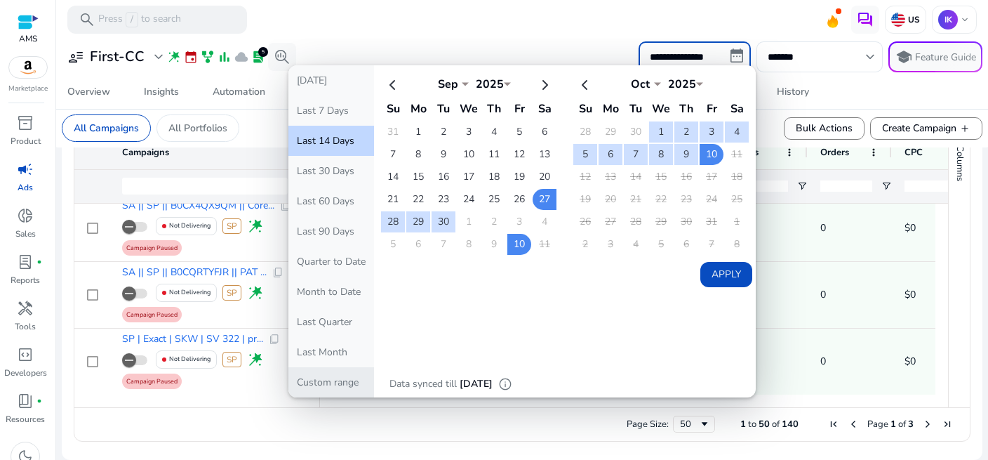
click at [327, 386] on button "Custom range" at bounding box center [331, 382] width 86 height 30
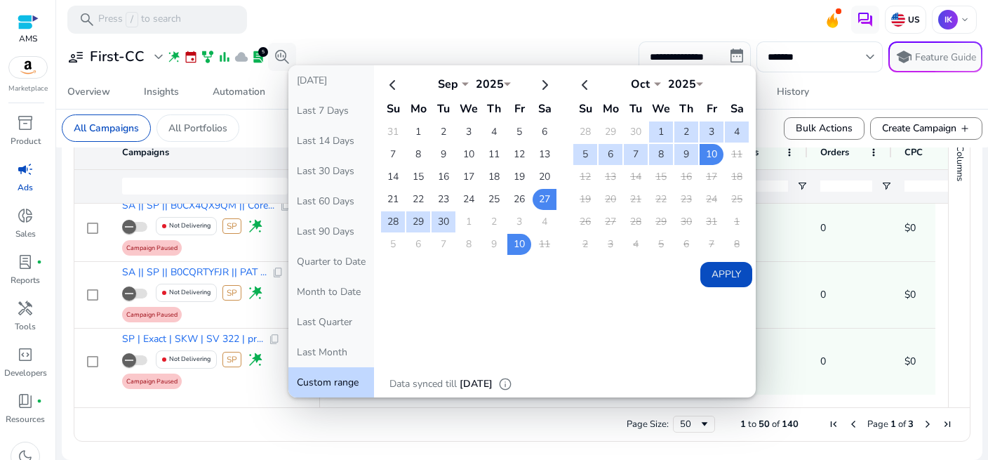
click at [495, 81] on select "****" at bounding box center [490, 81] width 42 height 11
click at [495, 86] on select "****" at bounding box center [490, 81] width 42 height 11
click at [381, 80] on th at bounding box center [393, 83] width 24 height 23
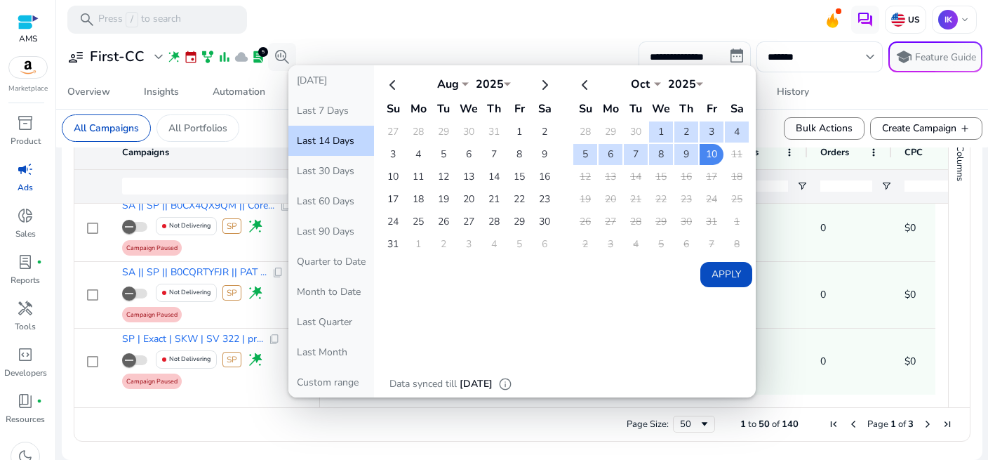
click at [381, 80] on th at bounding box center [393, 83] width 24 height 23
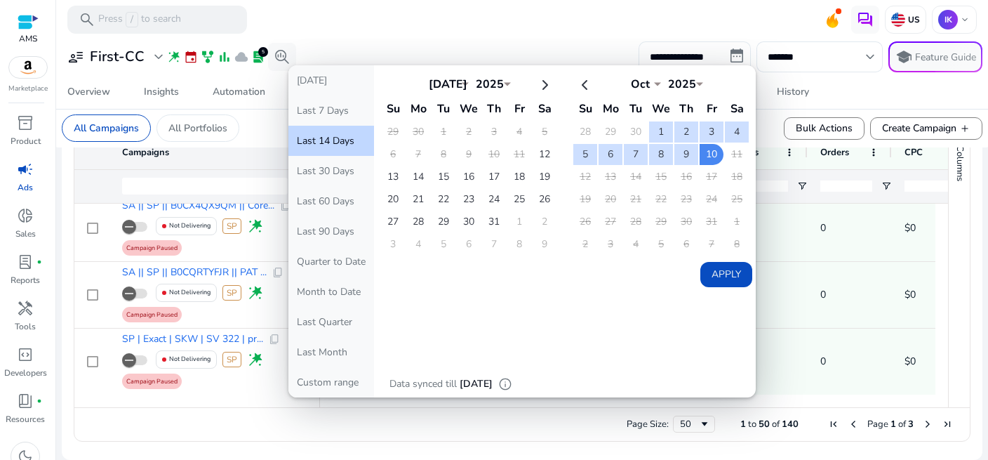
click at [709, 267] on button "Apply" at bounding box center [726, 274] width 52 height 25
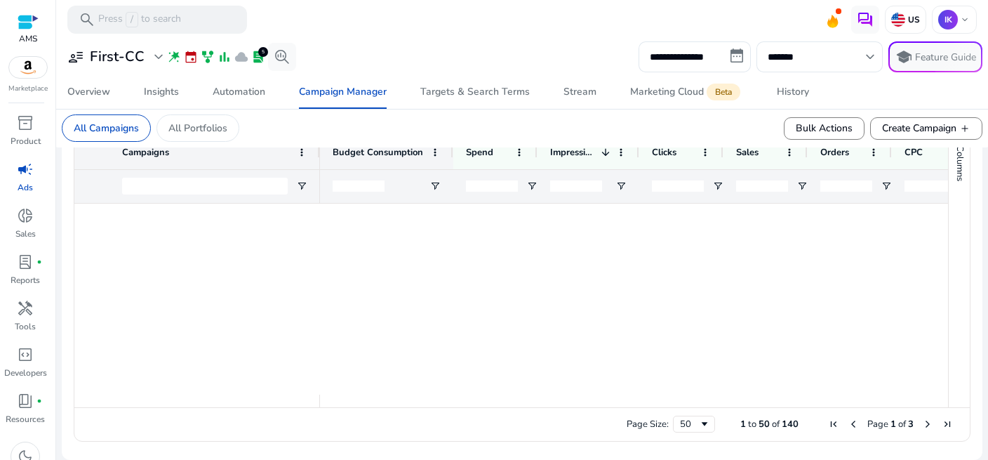
scroll to position [0, 0]
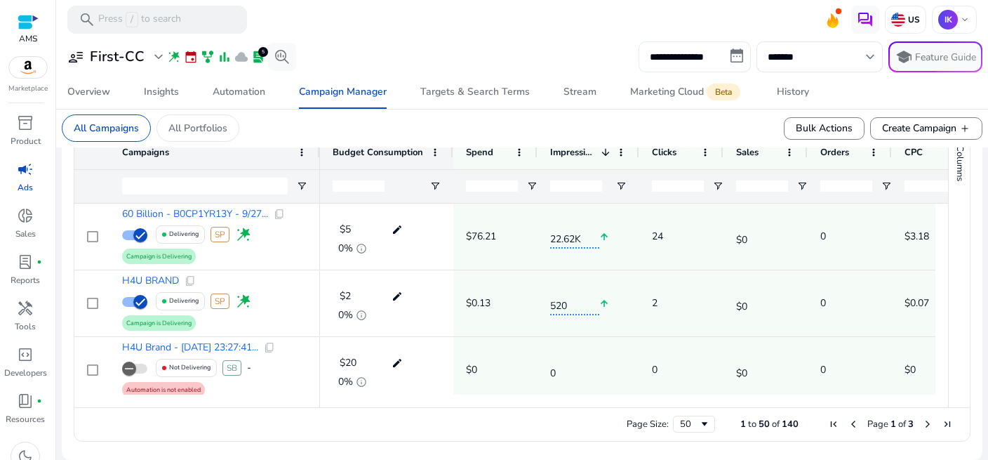
click at [726, 53] on input "**********" at bounding box center [694, 56] width 112 height 31
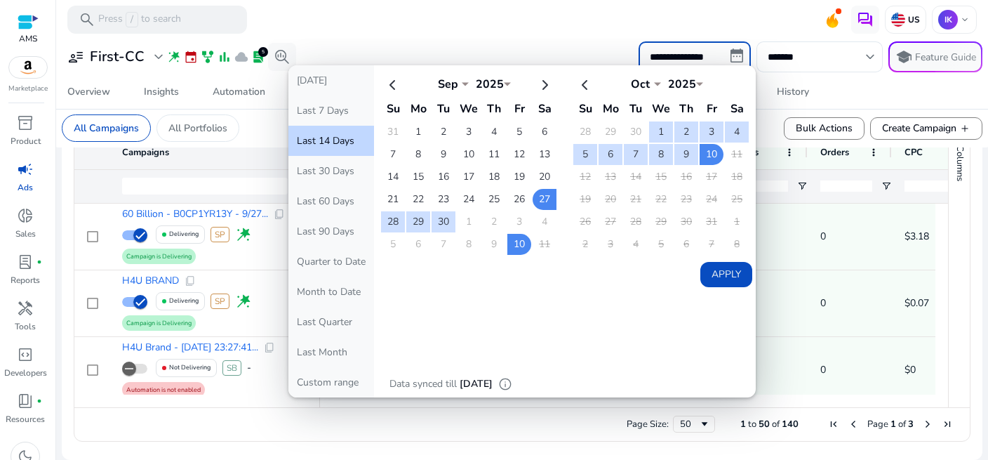
select select "*"
click at [573, 88] on th at bounding box center [585, 83] width 24 height 23
select select "*"
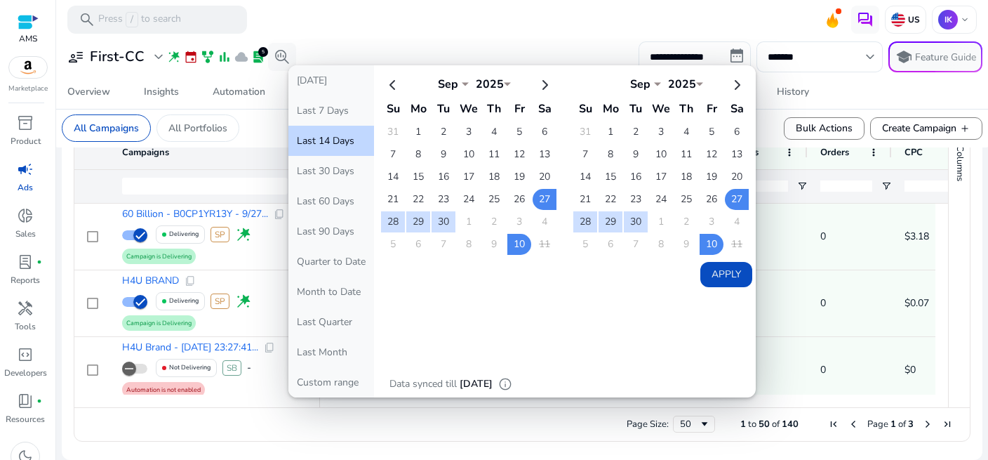
click at [573, 88] on th at bounding box center [585, 83] width 24 height 23
click at [381, 86] on th at bounding box center [393, 83] width 24 height 23
select select "*"
click at [381, 86] on th at bounding box center [393, 83] width 24 height 23
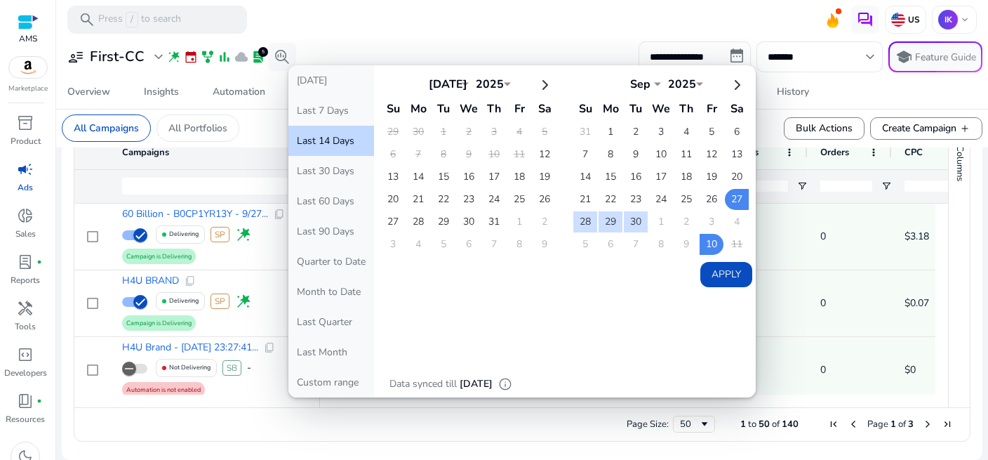
click option "***" at bounding box center [0, 0] width 0 height 0
click at [533, 152] on td "12" at bounding box center [545, 154] width 24 height 21
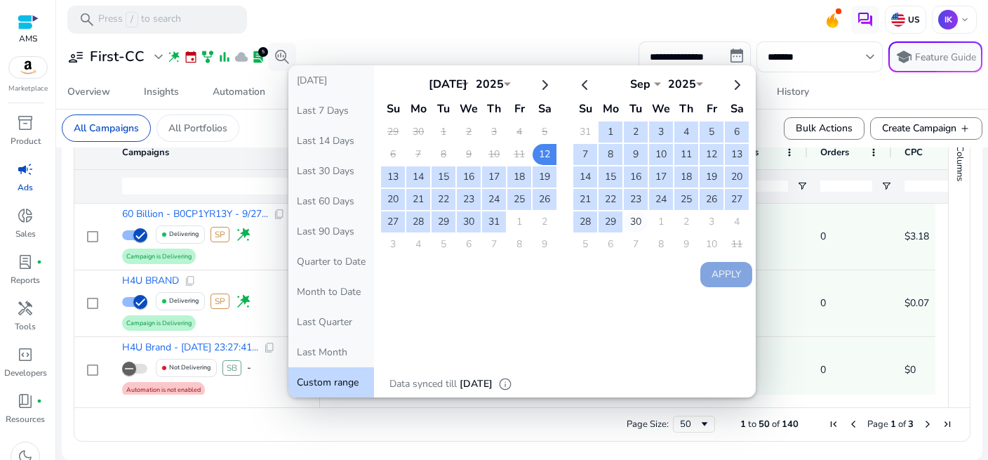
click at [624, 215] on td "30" at bounding box center [636, 221] width 24 height 21
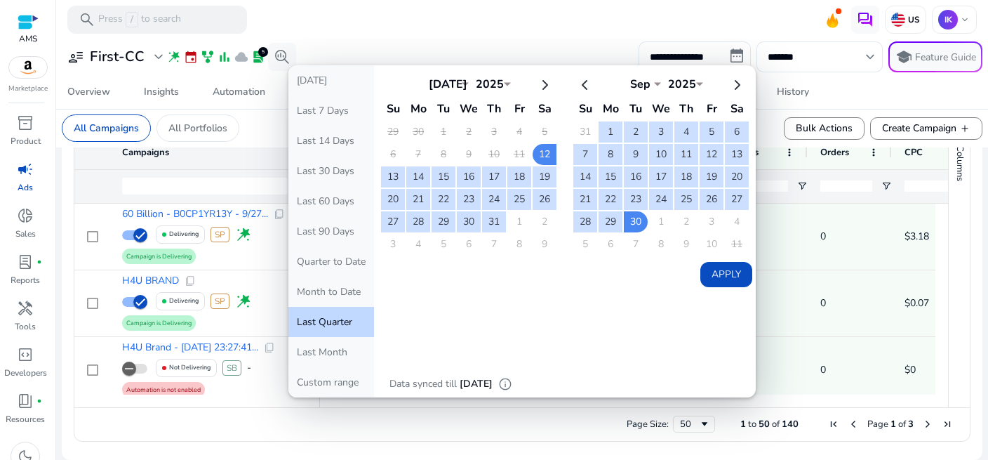
click at [705, 269] on button "Apply" at bounding box center [726, 274] width 52 height 25
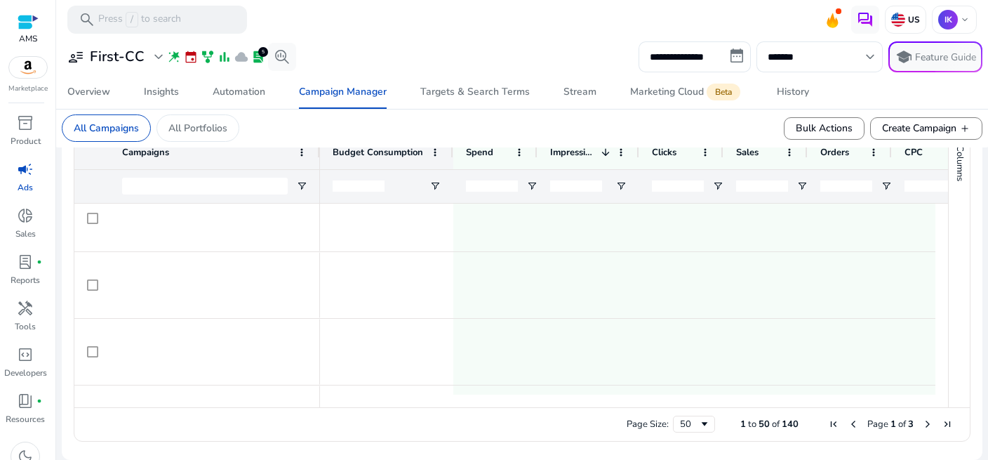
scroll to position [463, 0]
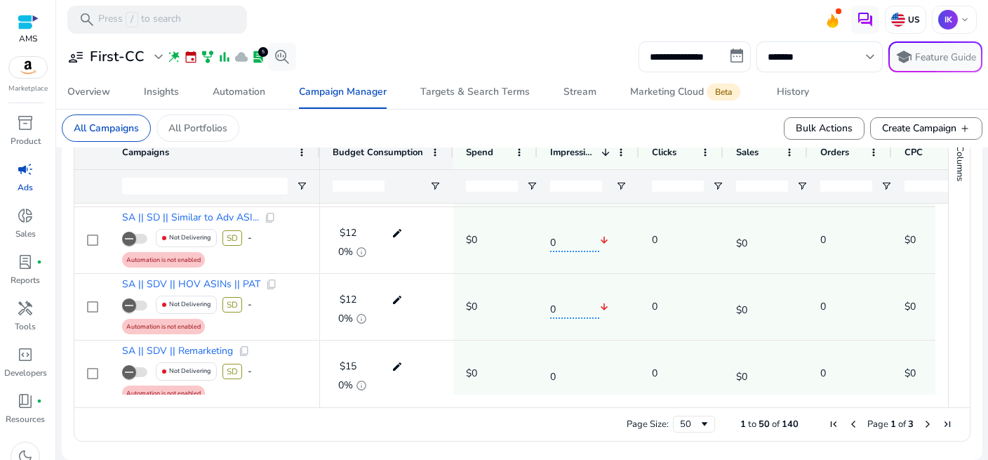
click at [728, 53] on input "**********" at bounding box center [694, 56] width 112 height 31
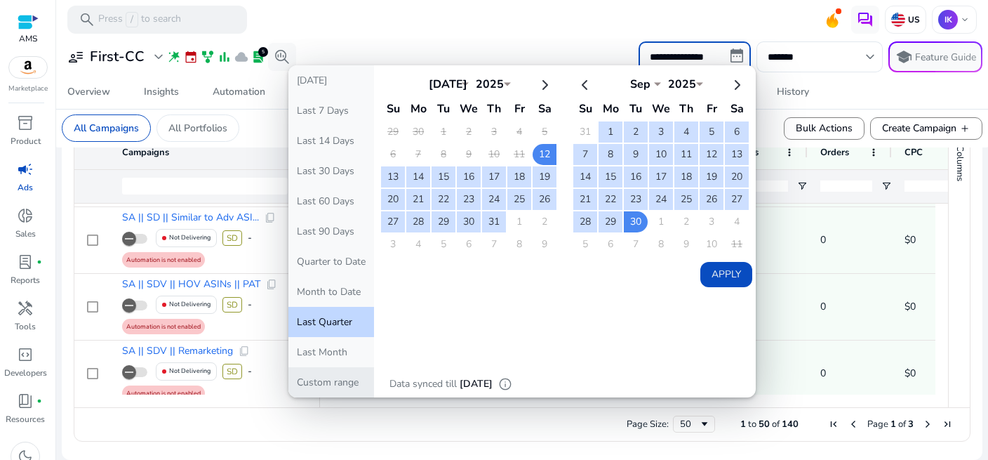
click at [304, 382] on button "Custom range" at bounding box center [331, 382] width 86 height 30
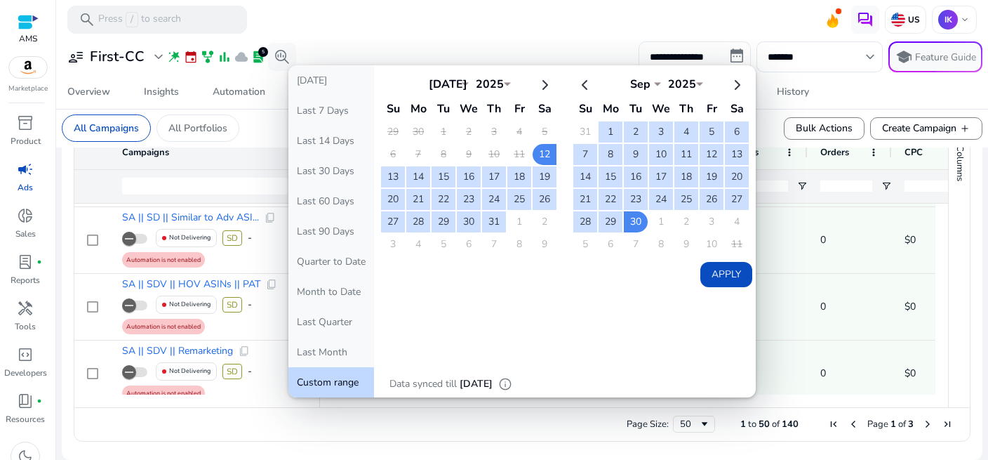
click at [304, 382] on button "Custom range" at bounding box center [331, 382] width 86 height 30
click at [494, 82] on select "****" at bounding box center [490, 81] width 42 height 11
click at [469, 76] on select "****" at bounding box center [490, 81] width 42 height 11
click option "****" at bounding box center [0, 0] width 0 height 0
click at [297, 79] on button "[DATE]" at bounding box center [331, 80] width 86 height 30
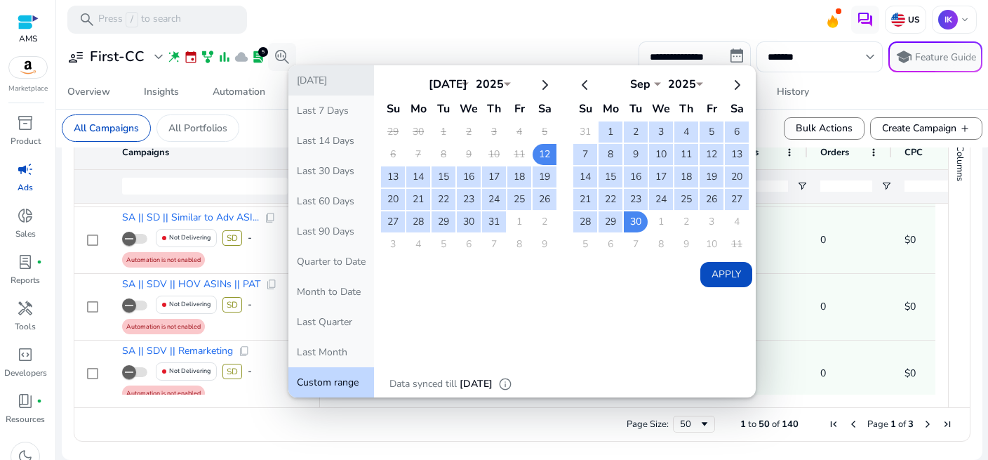
type input "**********"
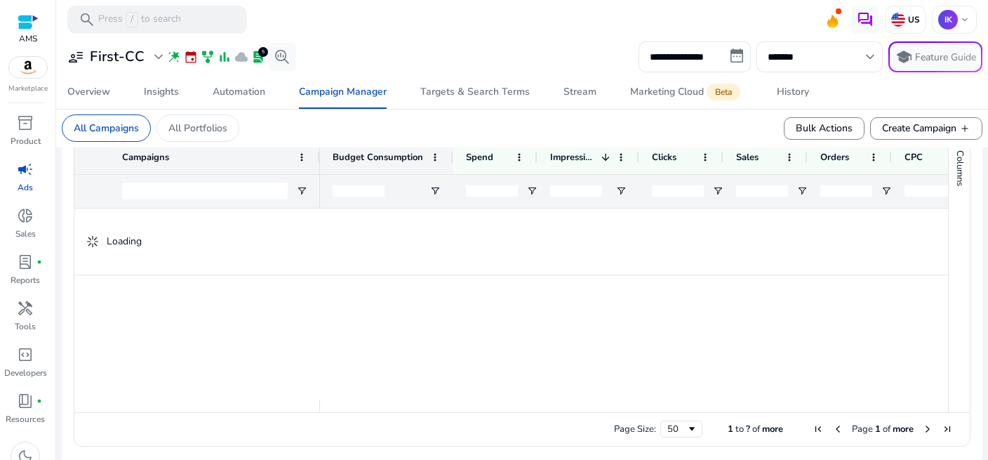
scroll to position [515, 0]
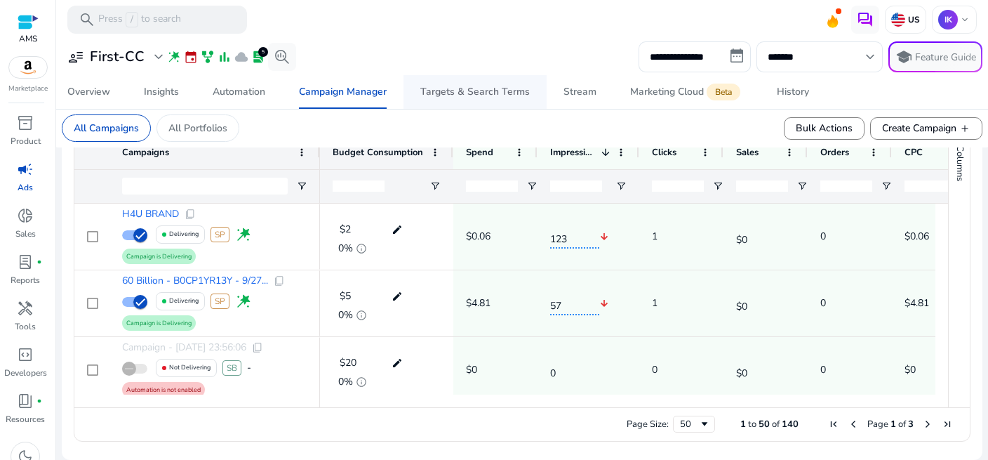
click at [441, 92] on div "Targets & Search Terms" at bounding box center [474, 92] width 109 height 10
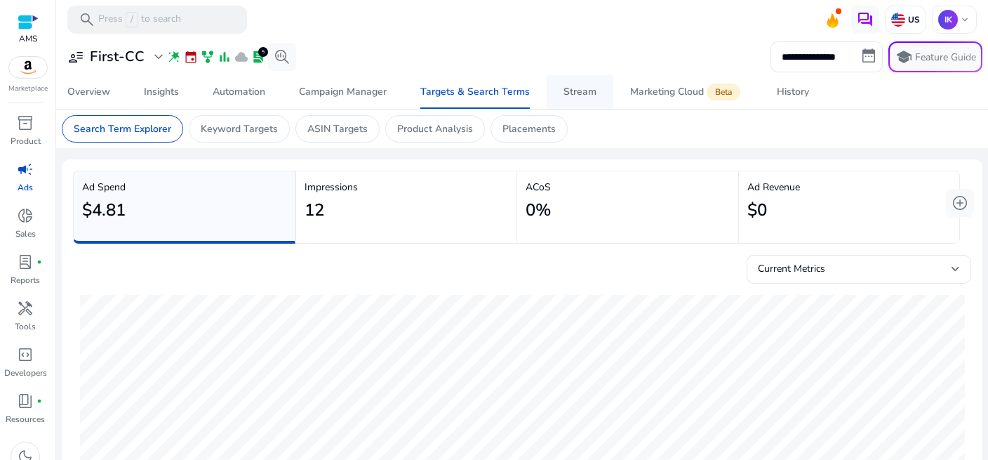
click at [576, 91] on div "Stream" at bounding box center [579, 92] width 33 height 10
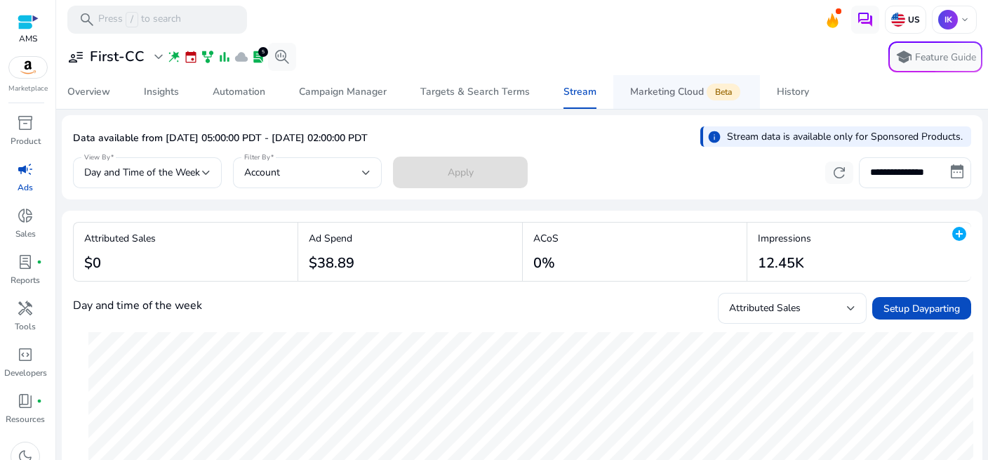
click at [646, 86] on div "Marketing Cloud Beta" at bounding box center [686, 91] width 113 height 11
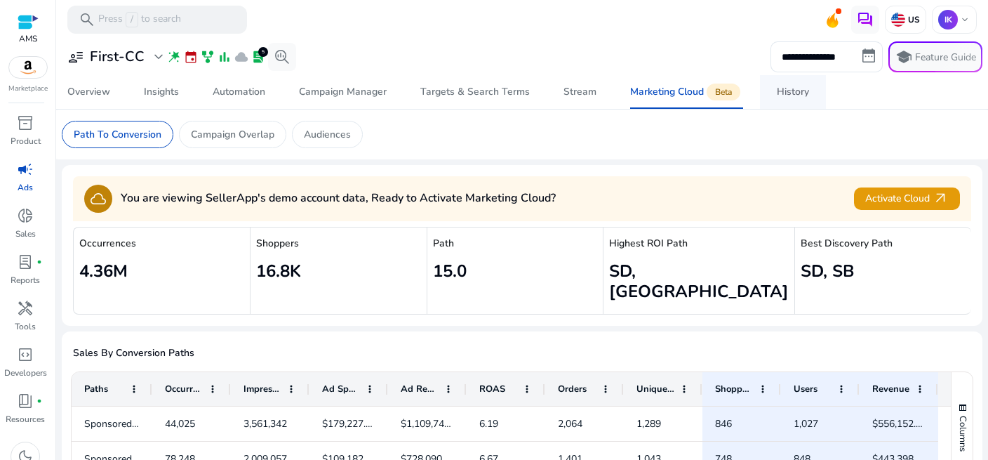
click at [792, 92] on div "History" at bounding box center [793, 92] width 32 height 10
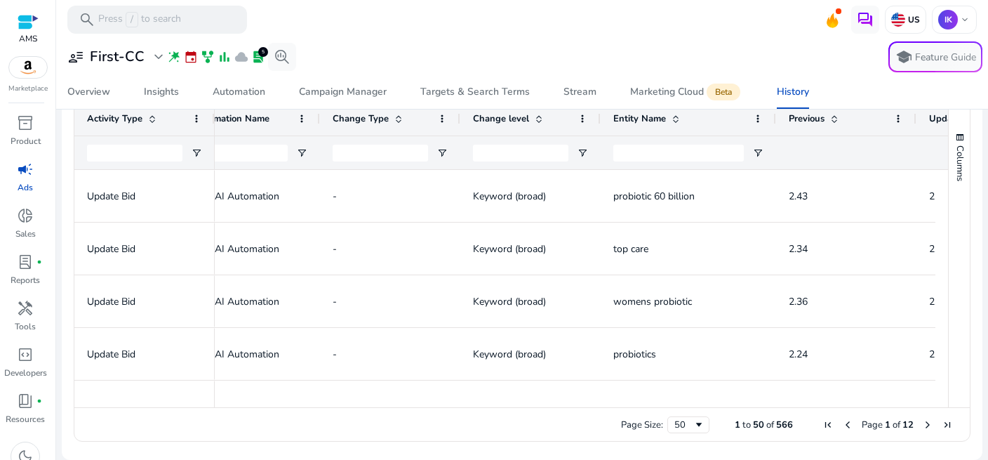
scroll to position [0, 262]
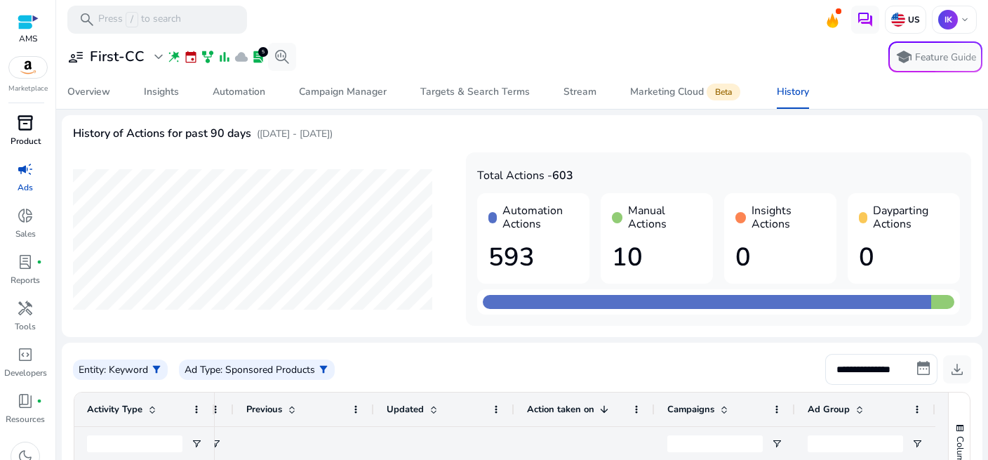
click at [21, 124] on span "inventory_2" at bounding box center [25, 122] width 17 height 17
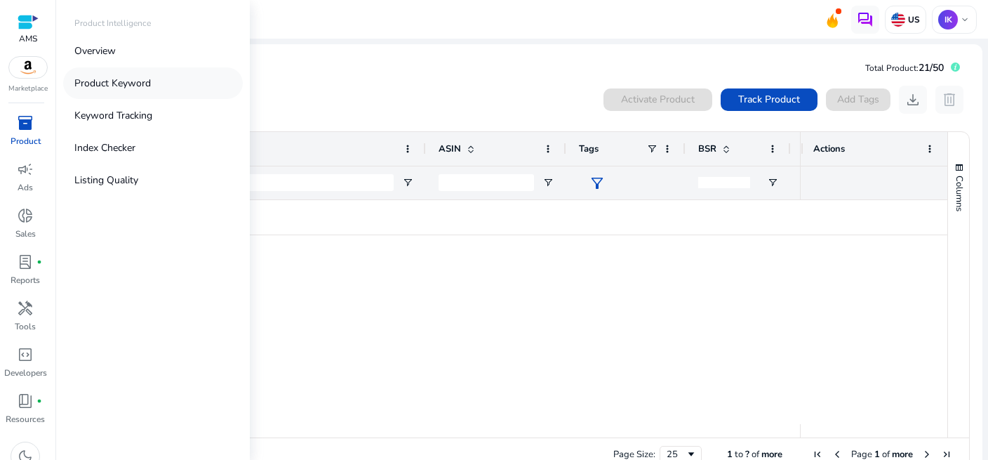
click at [107, 79] on p "Product Keyword" at bounding box center [112, 83] width 76 height 15
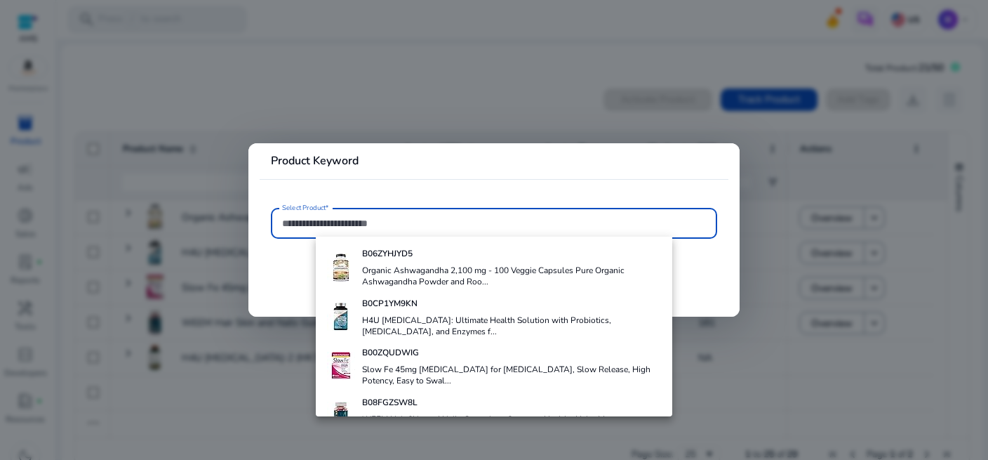
click at [487, 98] on div at bounding box center [494, 230] width 988 height 460
